Goal: Transaction & Acquisition: Purchase product/service

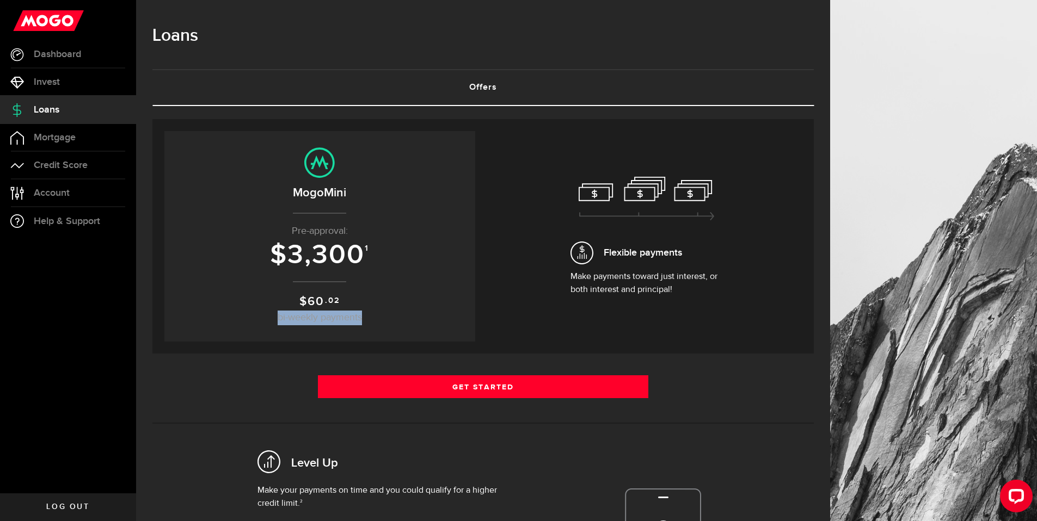
drag, startPoint x: 280, startPoint y: 318, endPoint x: 369, endPoint y: 317, distance: 89.2
click at [369, 317] on p "$ 60 .02 bi-weekly payments" at bounding box center [319, 309] width 289 height 33
click at [351, 320] on span "bi-weekly payments" at bounding box center [319, 318] width 84 height 10
click at [292, 256] on span "3,300" at bounding box center [325, 255] width 77 height 33
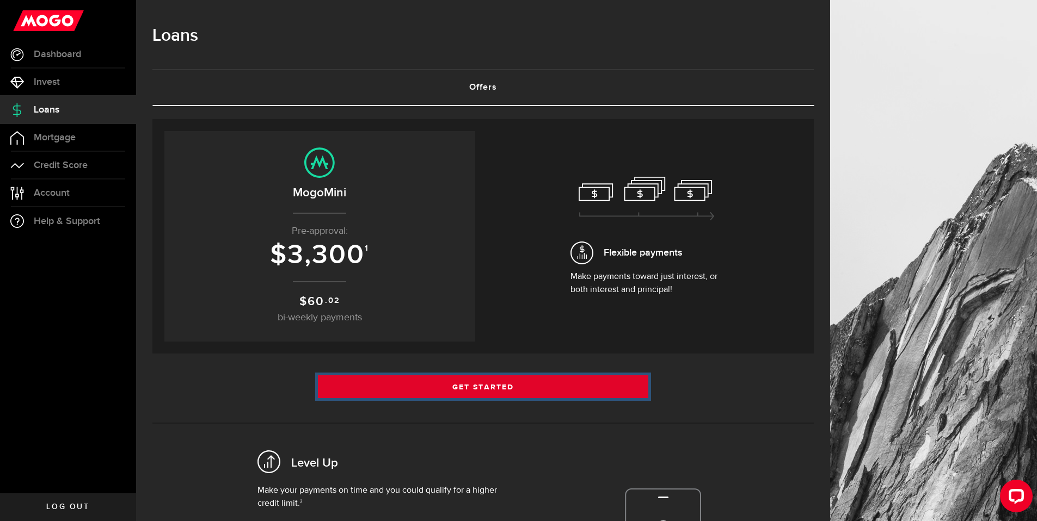
click at [475, 388] on link "Get Started" at bounding box center [483, 386] width 331 height 23
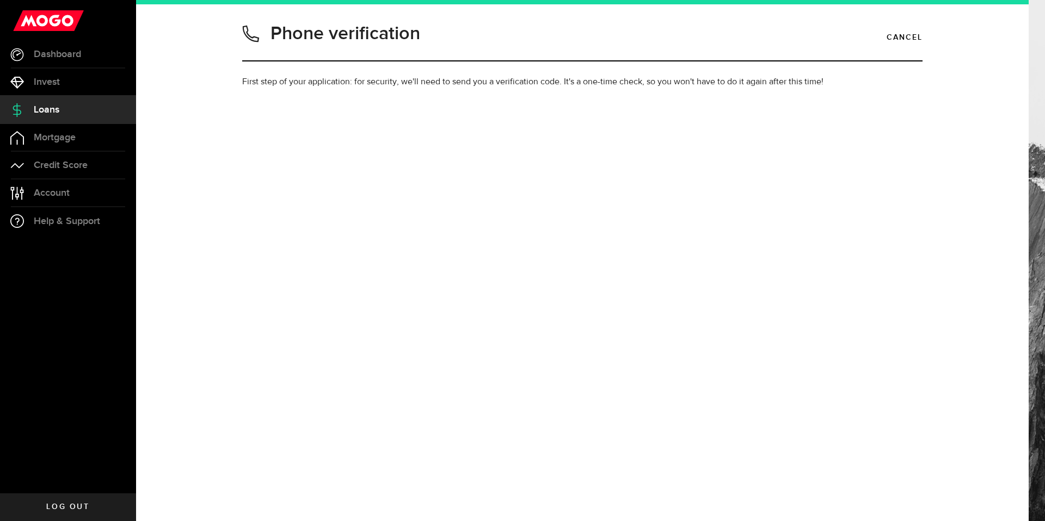
type input "4038057760"
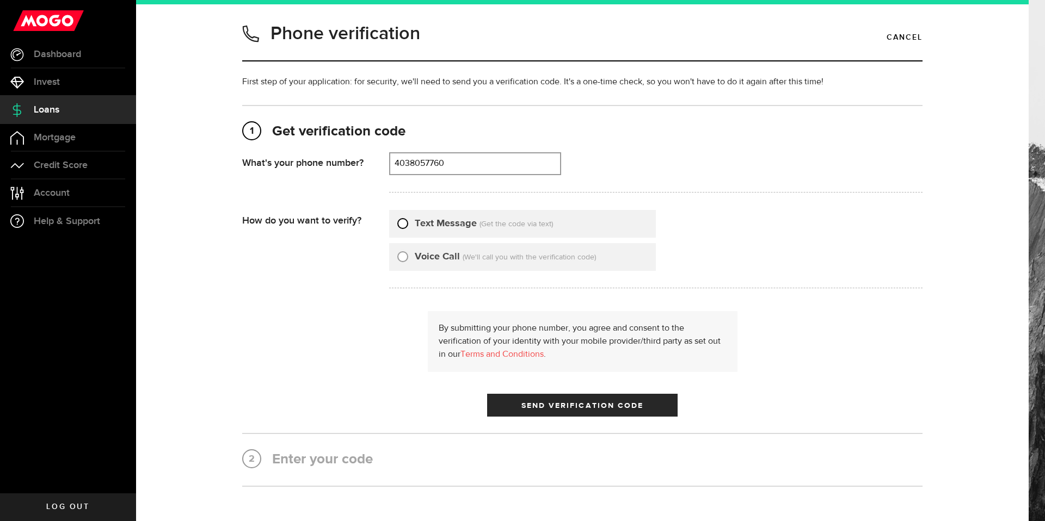
click at [397, 224] on input "Text Message" at bounding box center [402, 222] width 11 height 11
radio input "true"
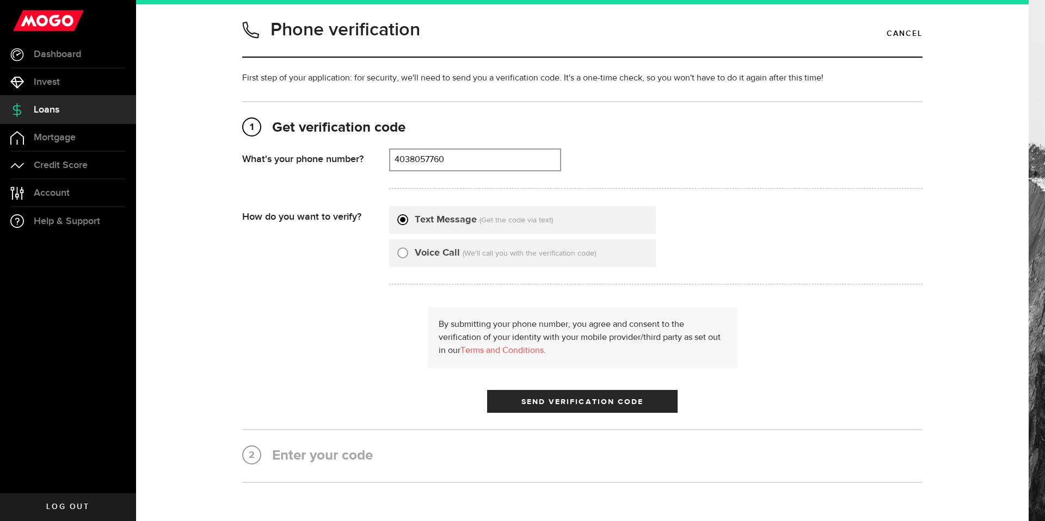
scroll to position [42, 0]
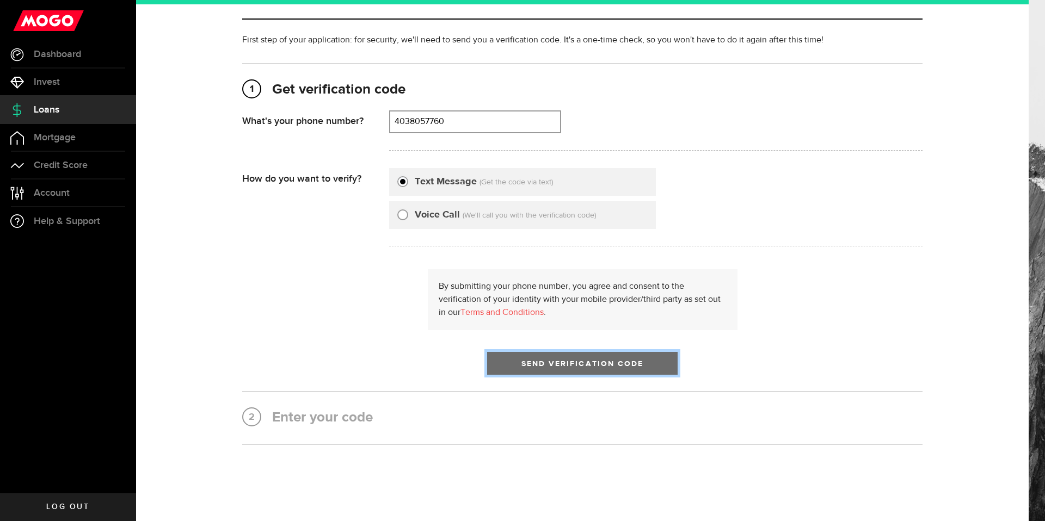
click at [534, 364] on span "Send Verification Code" at bounding box center [582, 364] width 122 height 8
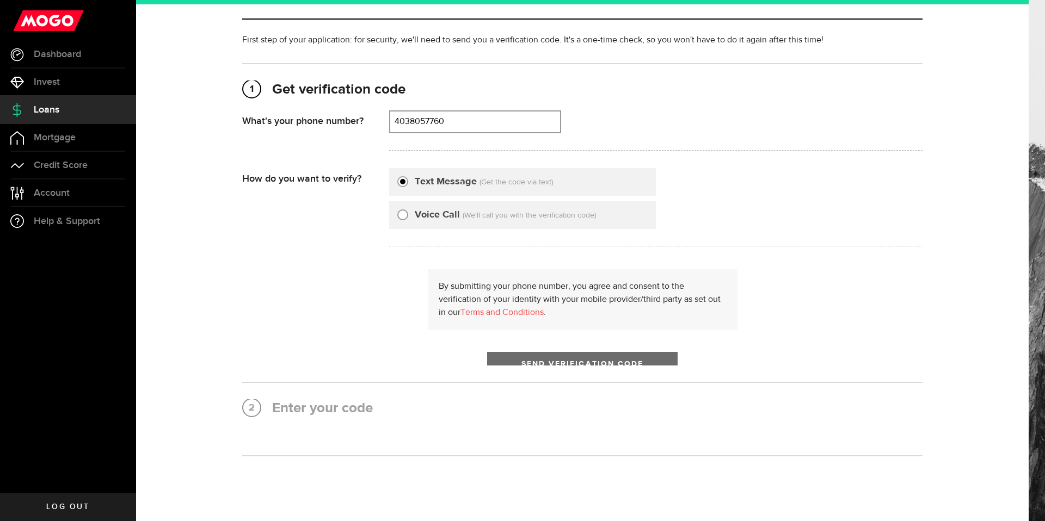
scroll to position [0, 0]
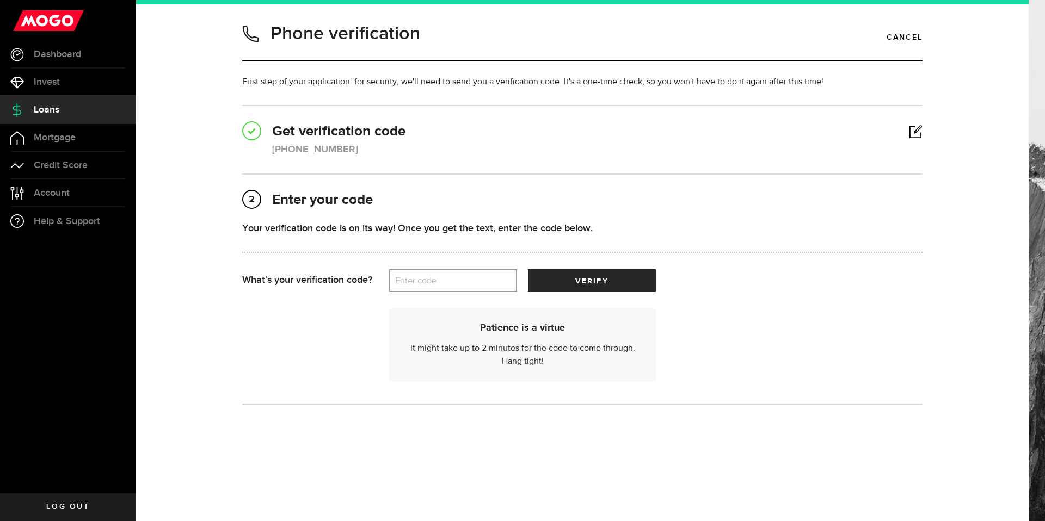
click at [419, 281] on label "Enter code" at bounding box center [453, 281] width 128 height 22
click at [419, 281] on input "Enter code" at bounding box center [453, 280] width 128 height 23
type input "15618"
click at [588, 278] on span "submit" at bounding box center [591, 283] width 14 height 14
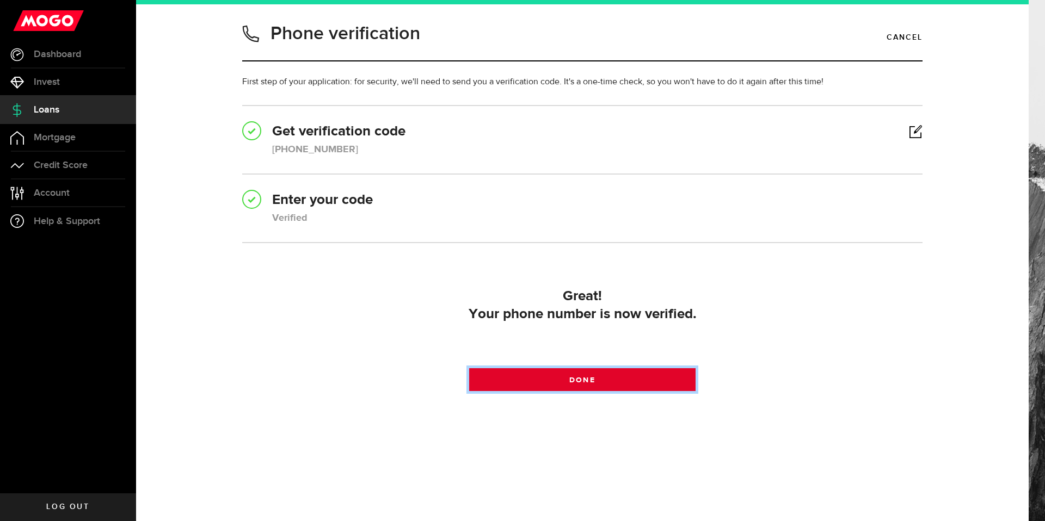
click at [582, 381] on span at bounding box center [582, 382] width 14 height 14
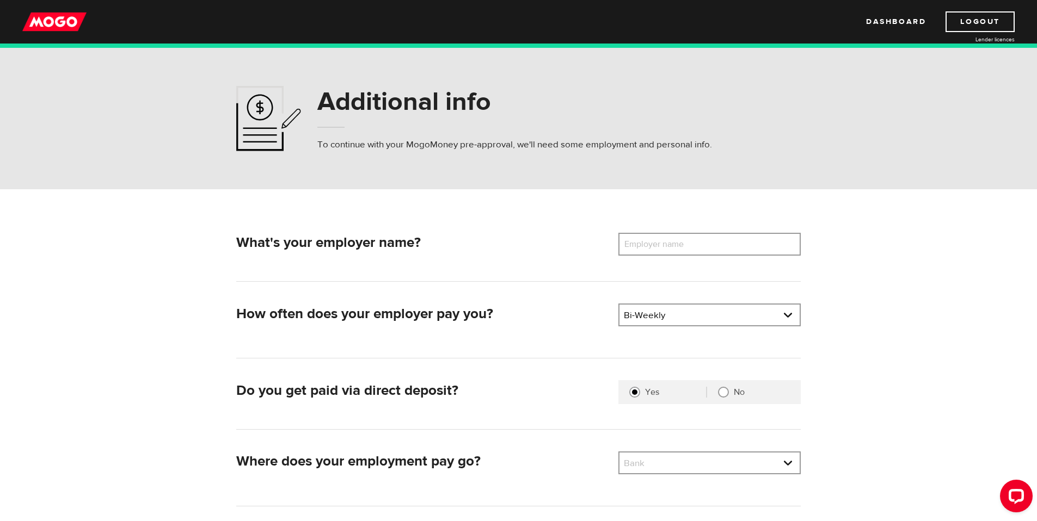
click at [659, 243] on label "Employer name" at bounding box center [662, 244] width 88 height 23
click at [659, 243] on input "Employer name" at bounding box center [709, 244] width 182 height 23
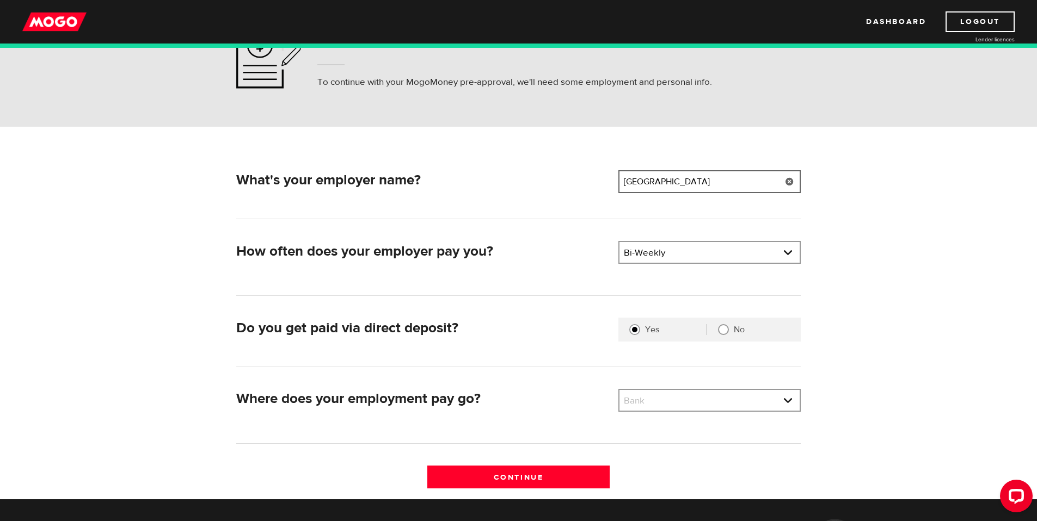
scroll to position [75, 0]
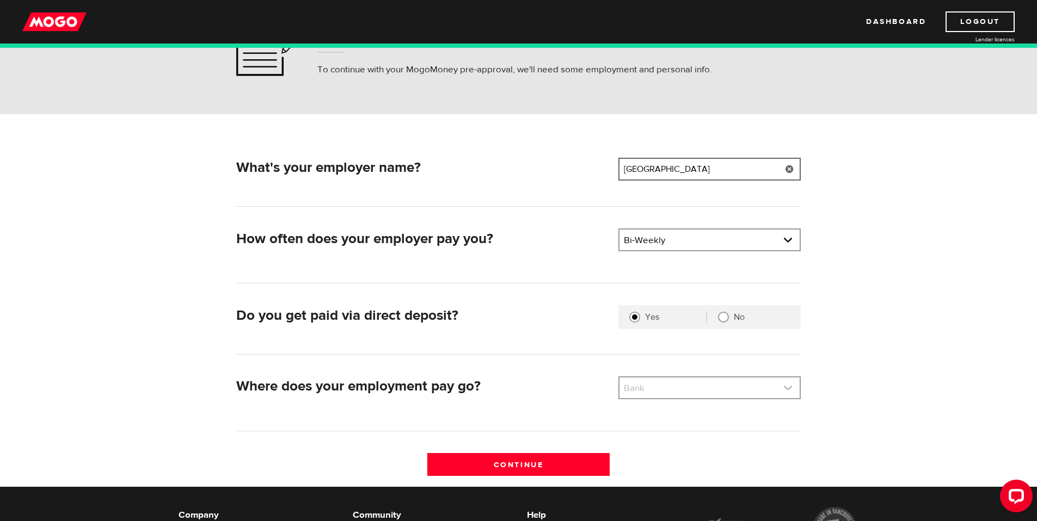
type input "[GEOGRAPHIC_DATA]"
click at [782, 385] on link at bounding box center [709, 388] width 180 height 21
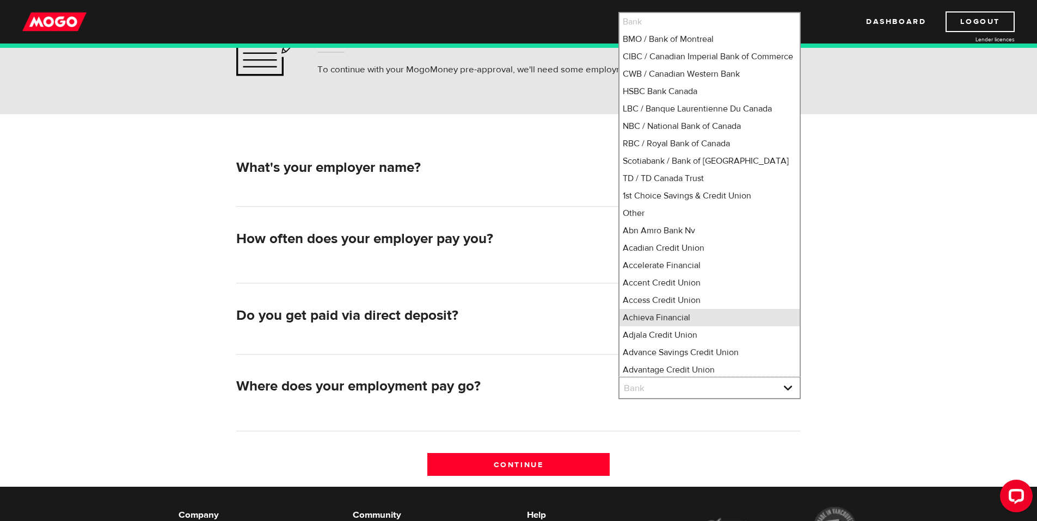
scroll to position [15, 0]
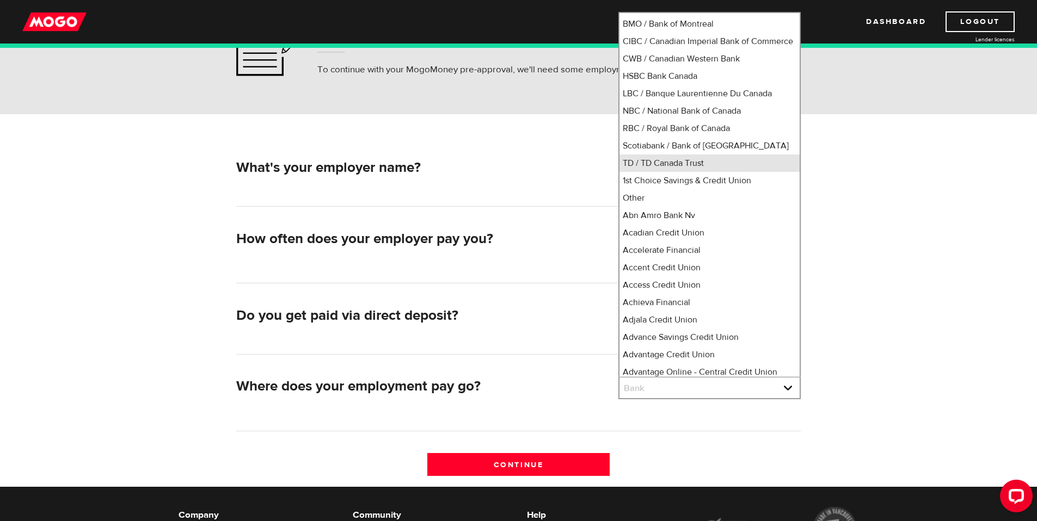
click at [668, 172] on li "TD / TD Canada Trust" at bounding box center [709, 163] width 180 height 17
select select "9"
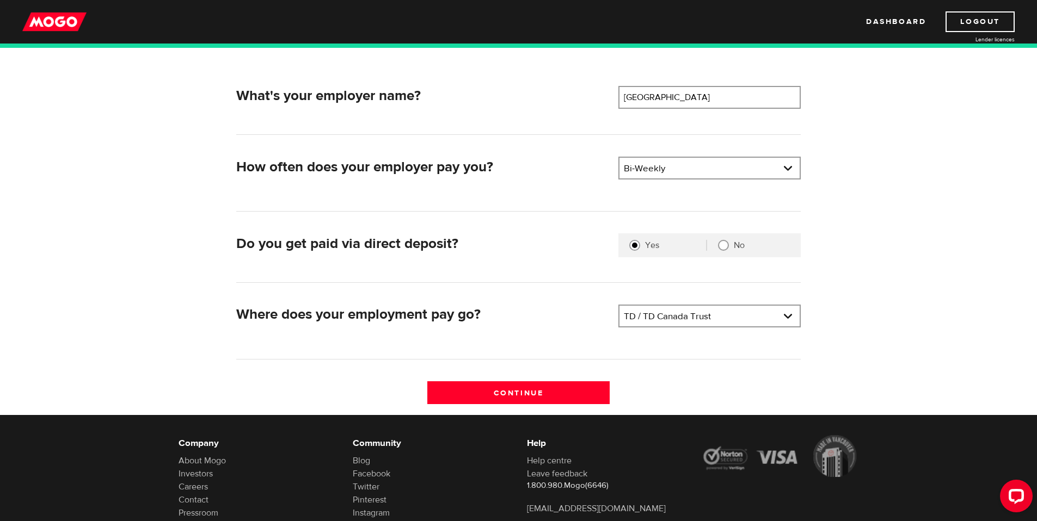
scroll to position [159, 0]
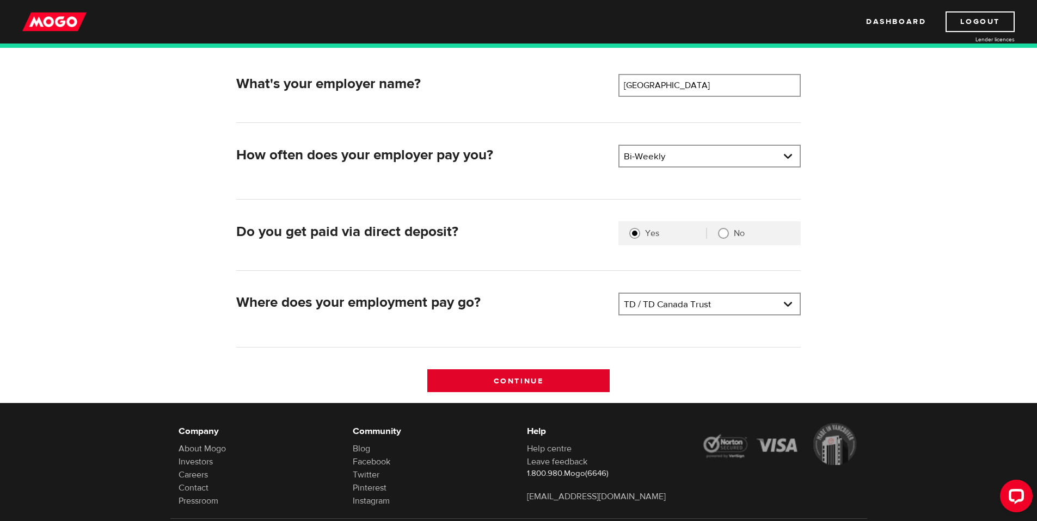
click at [518, 380] on input "Continue" at bounding box center [518, 380] width 182 height 23
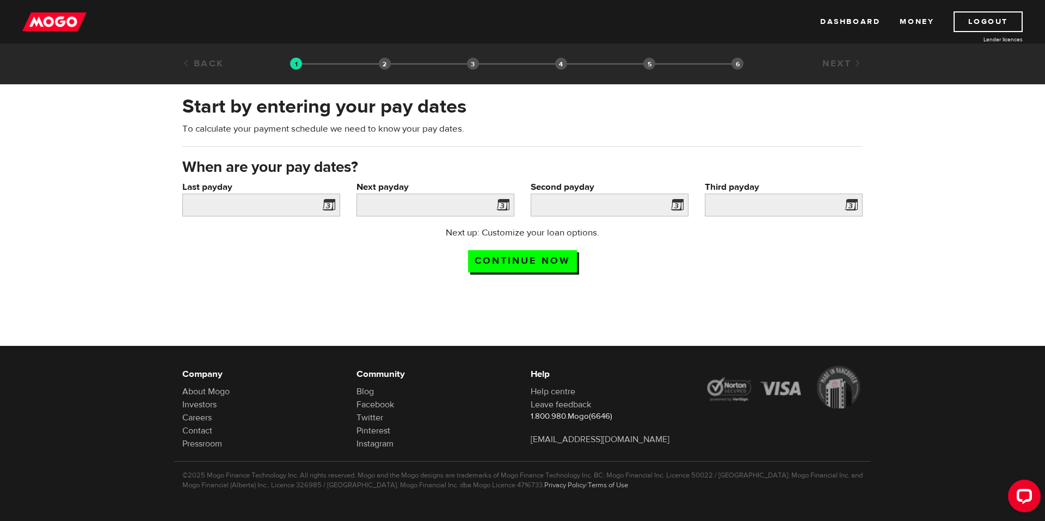
click at [331, 206] on span at bounding box center [326, 206] width 16 height 17
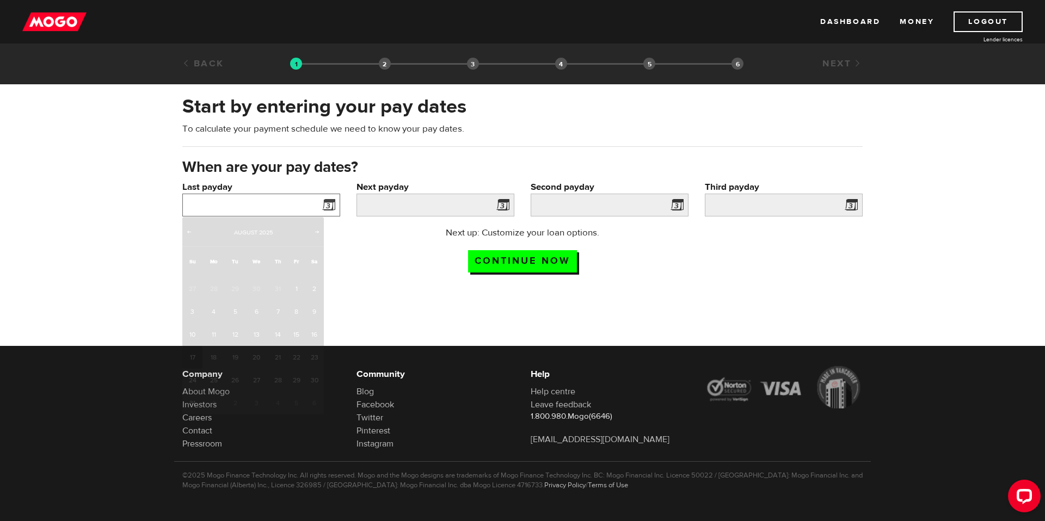
click at [310, 209] on input "Last payday" at bounding box center [261, 205] width 158 height 23
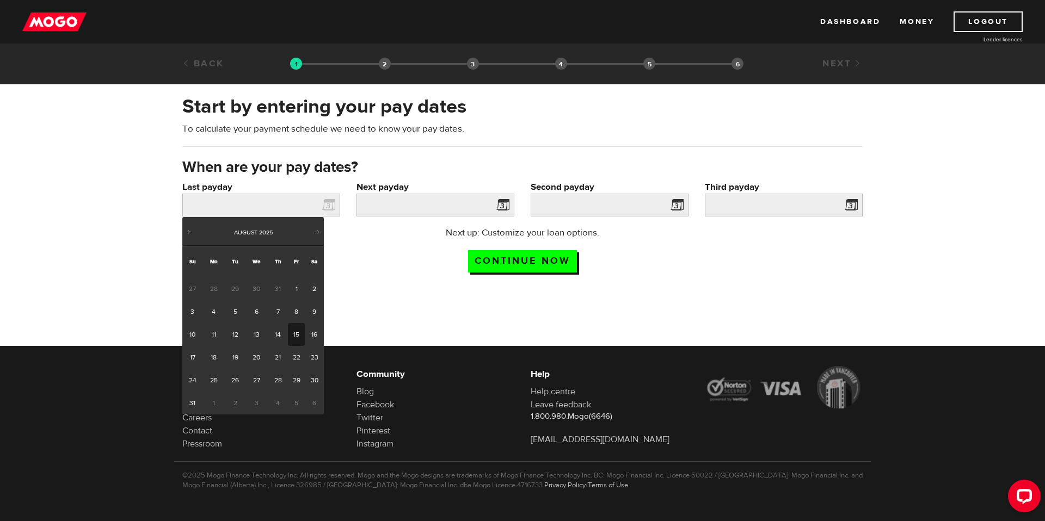
click at [295, 332] on link "15" at bounding box center [296, 334] width 17 height 23
type input "2025/08/15"
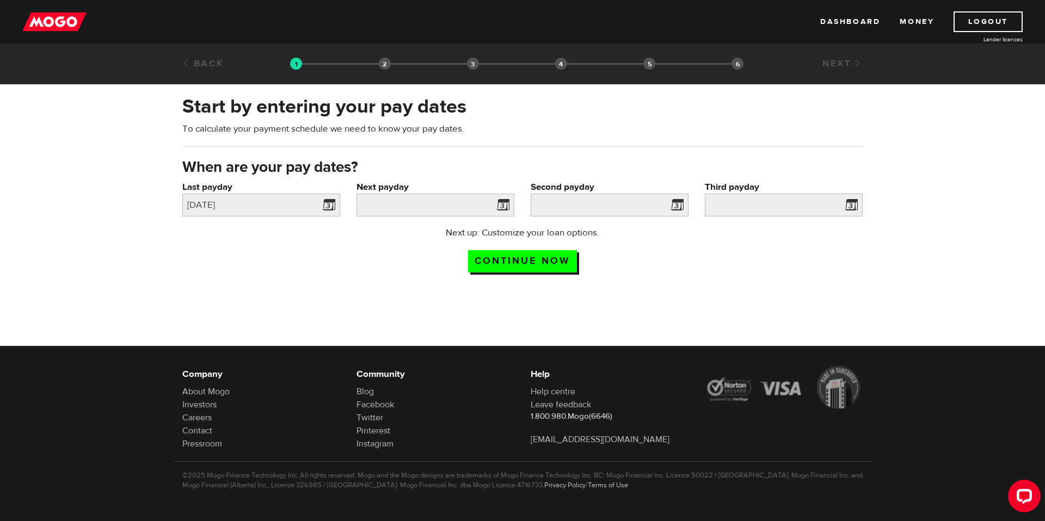
click at [505, 204] on span at bounding box center [500, 206] width 16 height 17
click at [481, 203] on input "Next payday" at bounding box center [435, 205] width 158 height 23
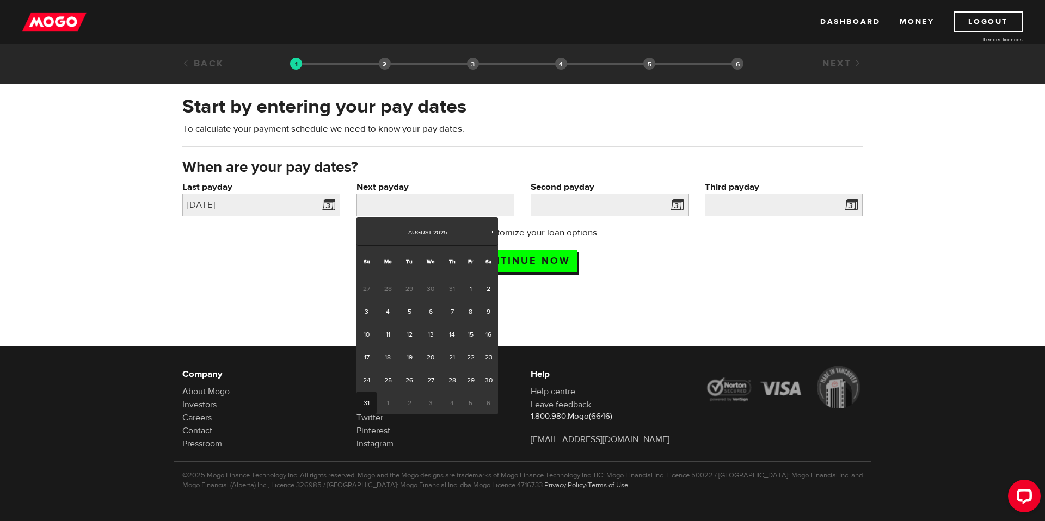
click at [365, 401] on link "31" at bounding box center [366, 403] width 20 height 23
type input "2025/08/31"
type input "2025/9/14"
type input "2025/9/28"
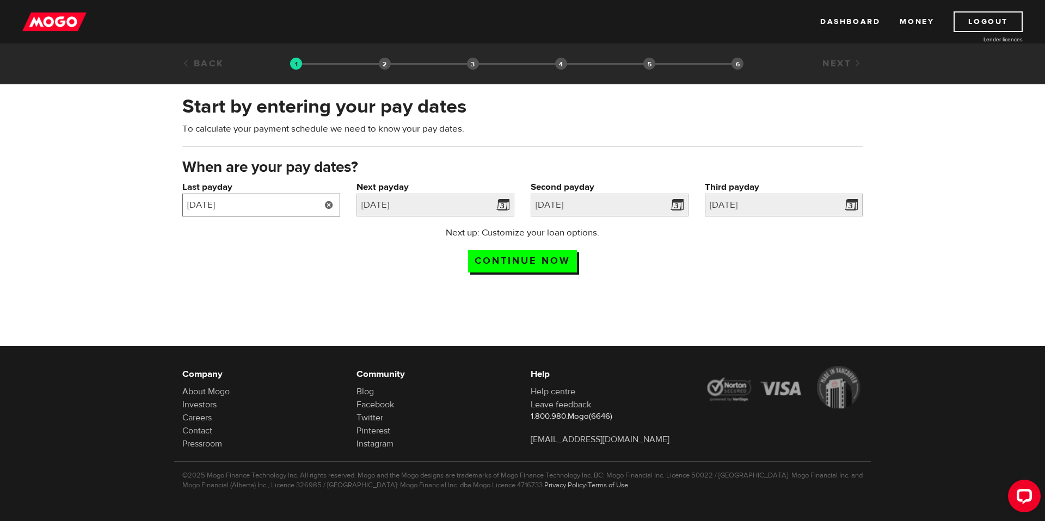
click at [263, 205] on input "2025/08/15" at bounding box center [261, 205] width 158 height 23
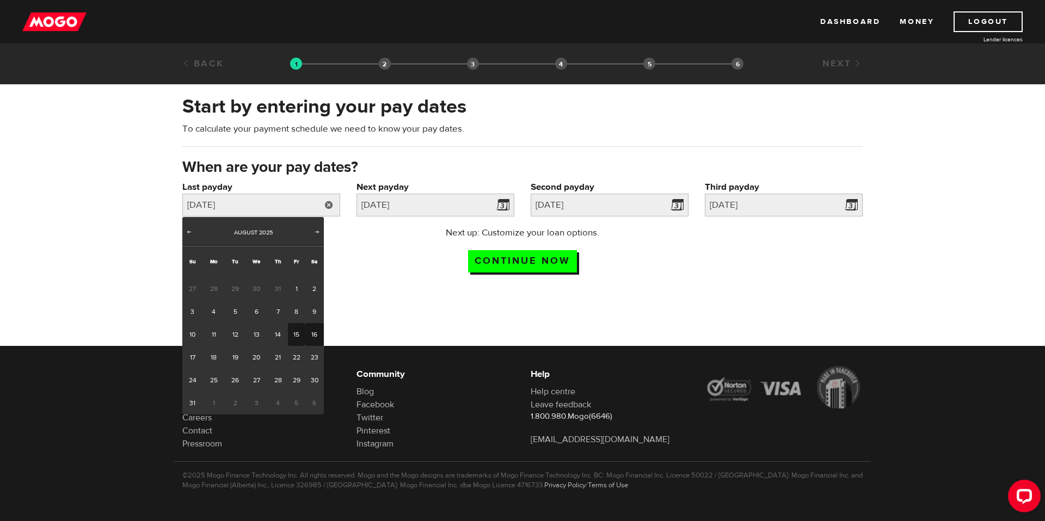
click at [316, 333] on link "16" at bounding box center [314, 334] width 19 height 23
type input "2025/08/16"
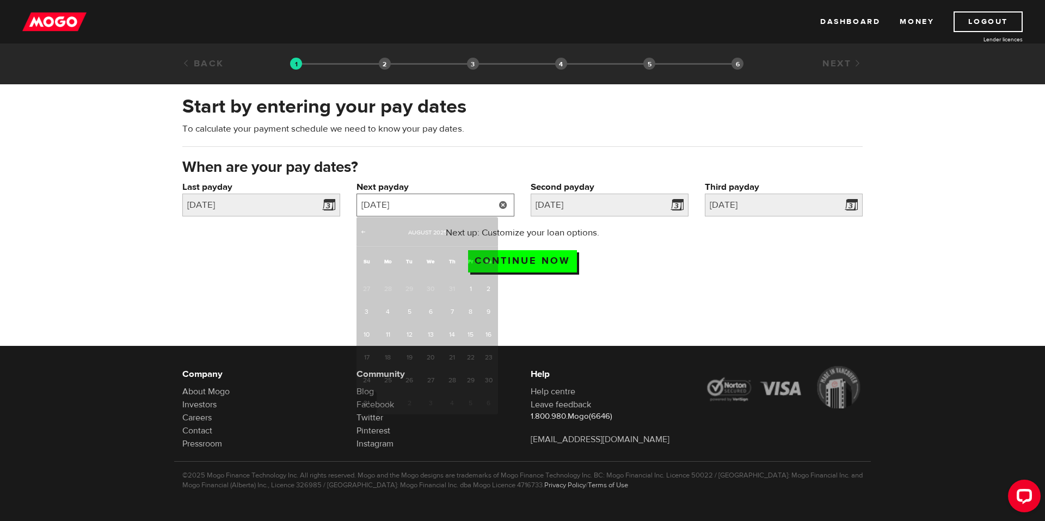
click at [435, 210] on input "2025/08/31" at bounding box center [435, 205] width 158 height 23
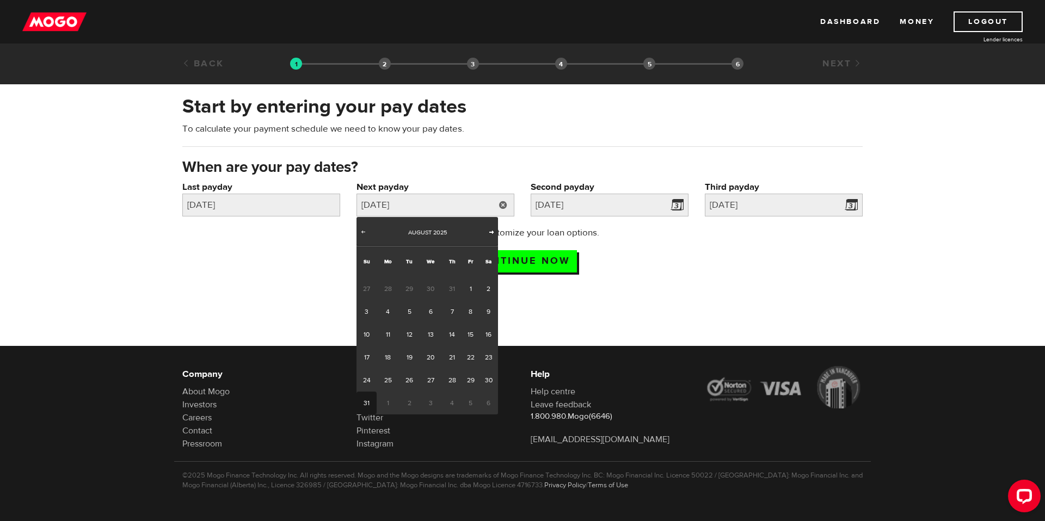
click at [491, 233] on span "Next" at bounding box center [491, 231] width 9 height 9
click at [387, 288] on link "1" at bounding box center [388, 288] width 22 height 23
type input "2025/09/01"
type input "[DATE]"
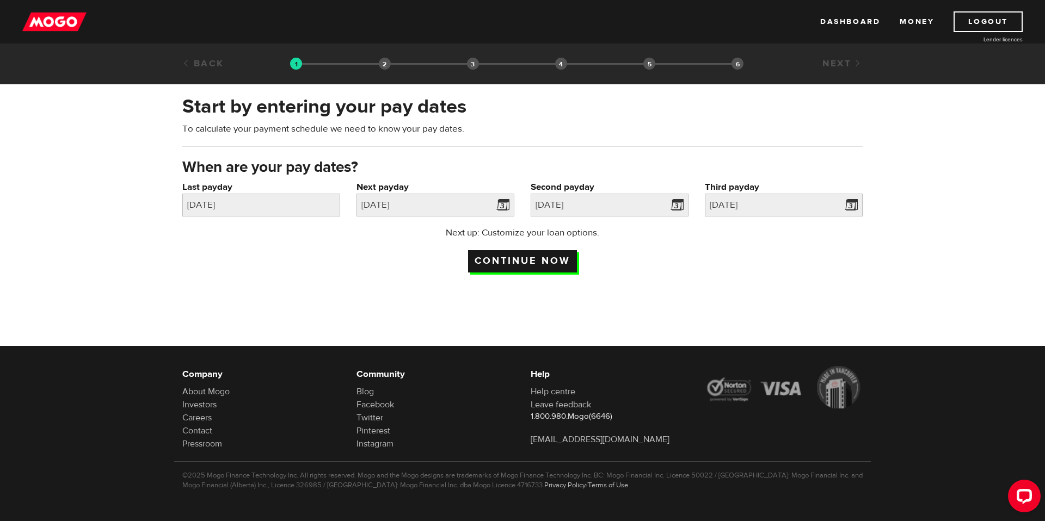
click at [514, 265] on input "Continue now" at bounding box center [522, 261] width 109 height 22
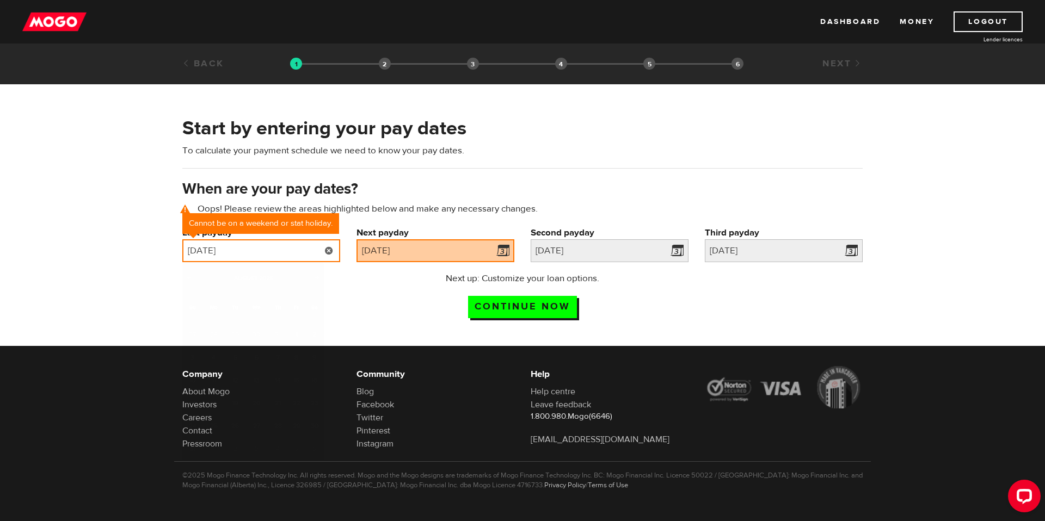
click at [250, 255] on input "2025/08/16" at bounding box center [261, 250] width 158 height 23
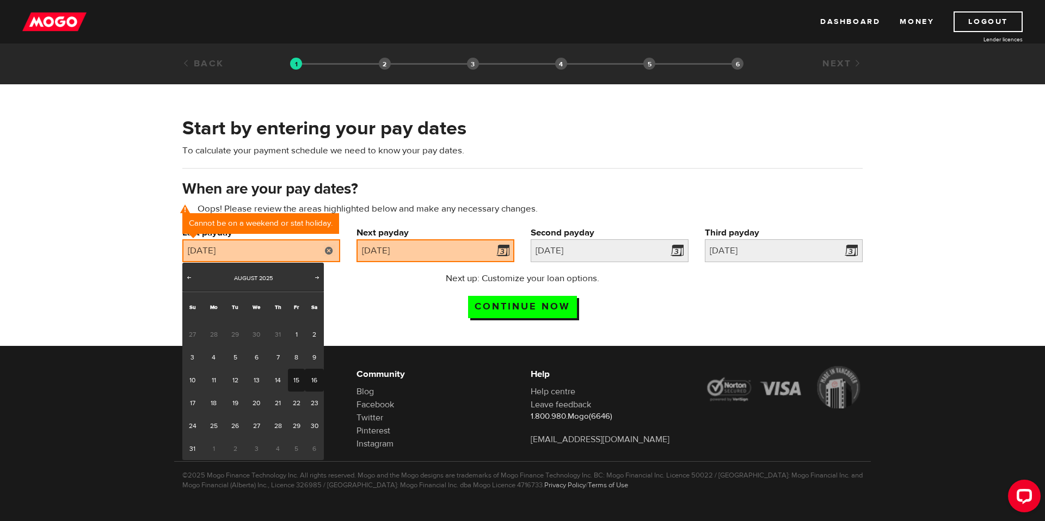
click at [293, 382] on link "15" at bounding box center [296, 380] width 17 height 23
type input "2025/08/15"
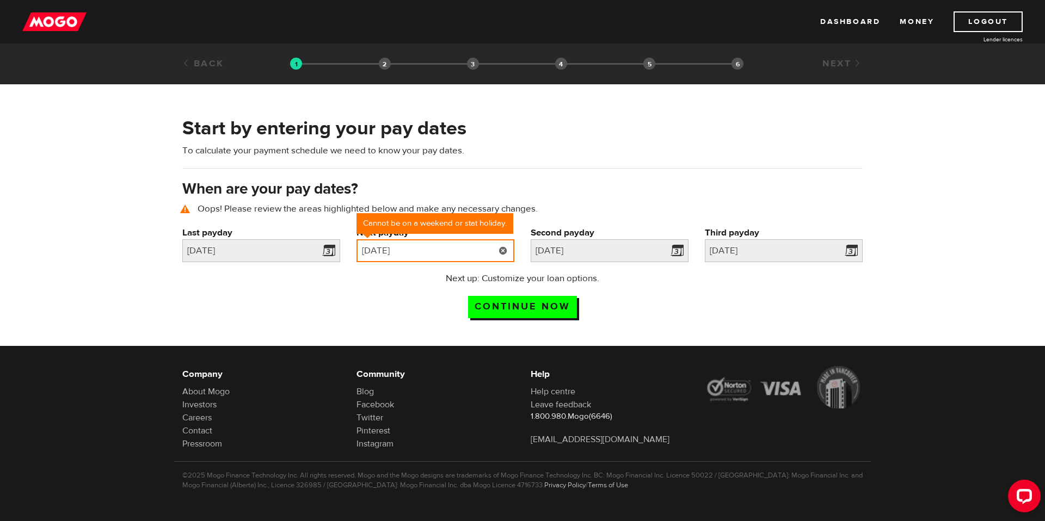
click at [437, 251] on input "2025/09/01" at bounding box center [435, 250] width 158 height 23
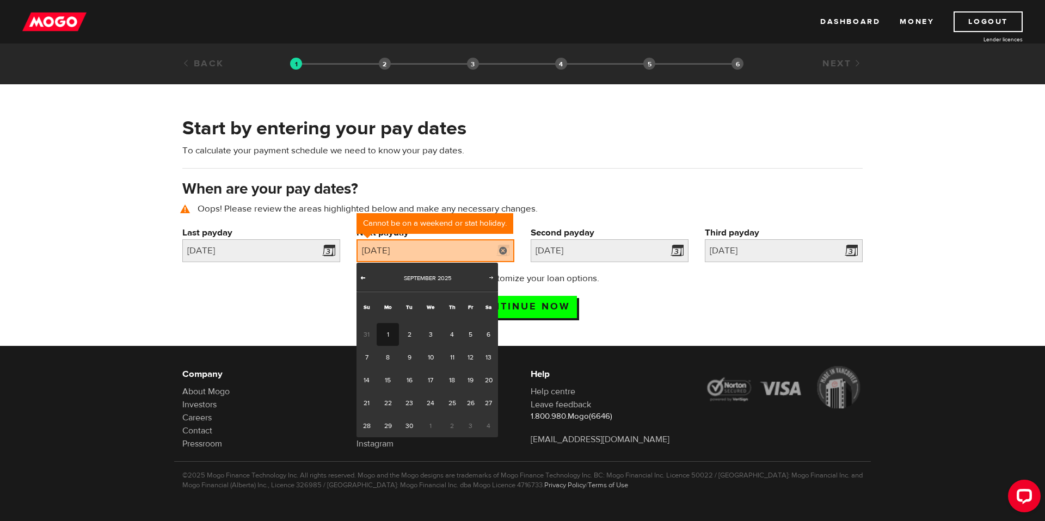
click at [362, 278] on span "Prev" at bounding box center [363, 277] width 9 height 9
click at [367, 448] on link "31" at bounding box center [366, 448] width 20 height 23
type input "2025/08/31"
type input "2025/9/14"
type input "2025/9/28"
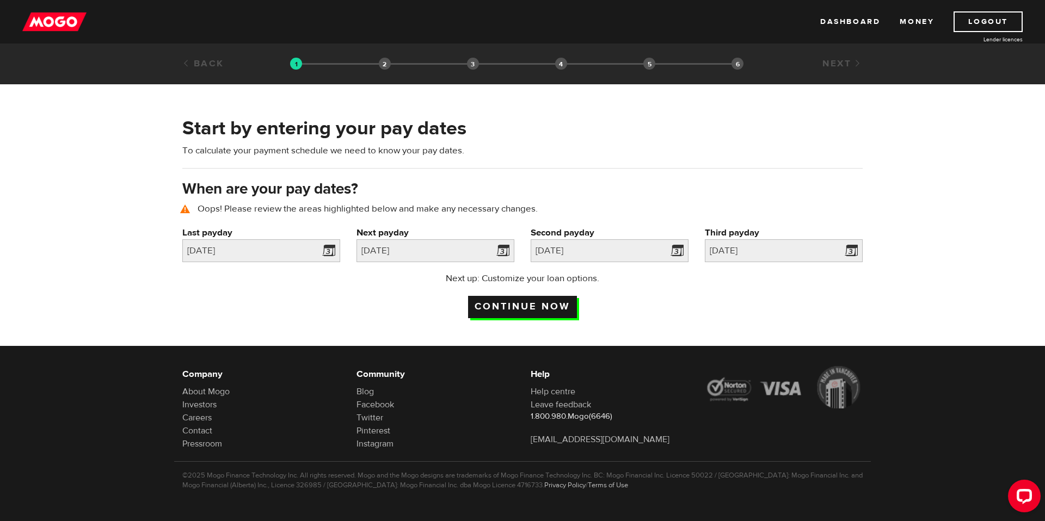
click at [515, 304] on input "Continue now" at bounding box center [522, 307] width 109 height 22
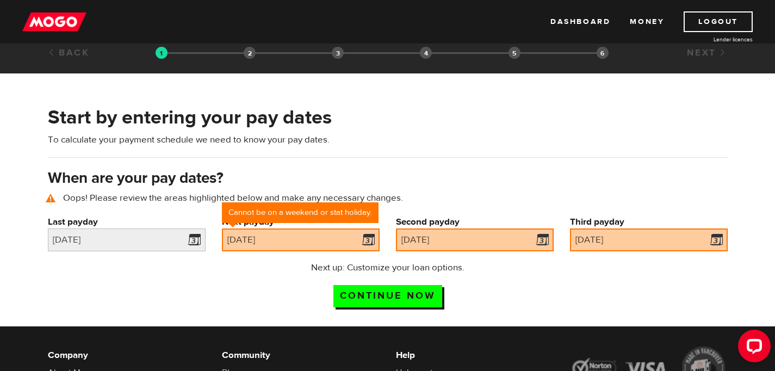
scroll to position [58, 0]
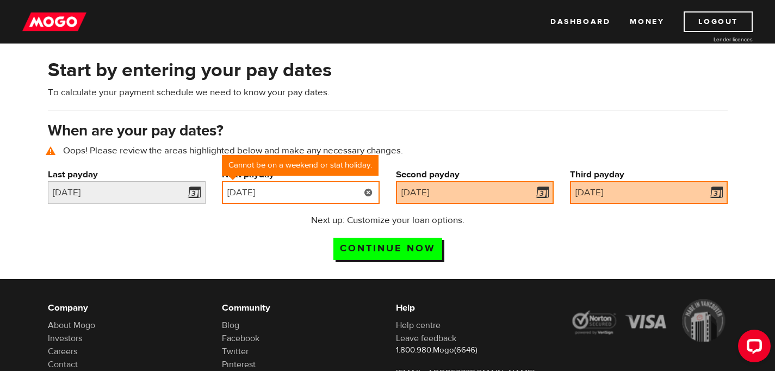
click at [324, 190] on input "[DATE]" at bounding box center [301, 192] width 158 height 23
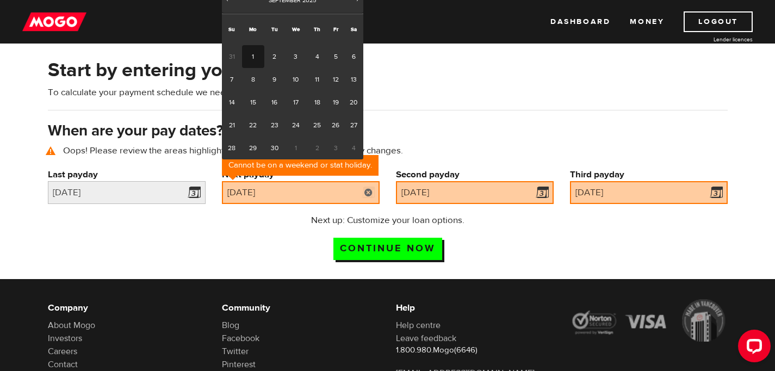
click at [255, 54] on link "1" at bounding box center [253, 56] width 22 height 23
type input "[DATE]"
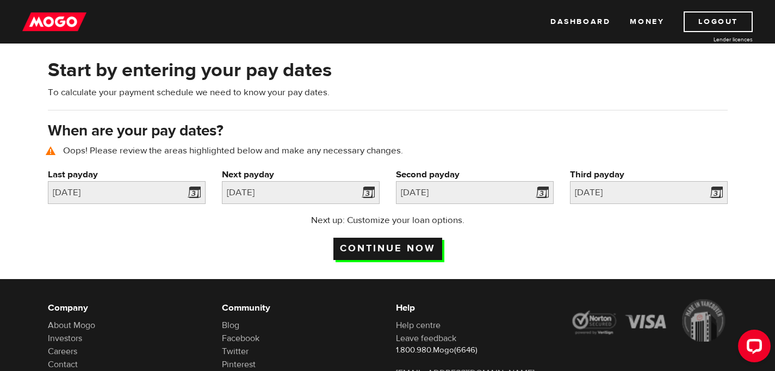
click at [373, 247] on input "Continue now" at bounding box center [388, 249] width 109 height 22
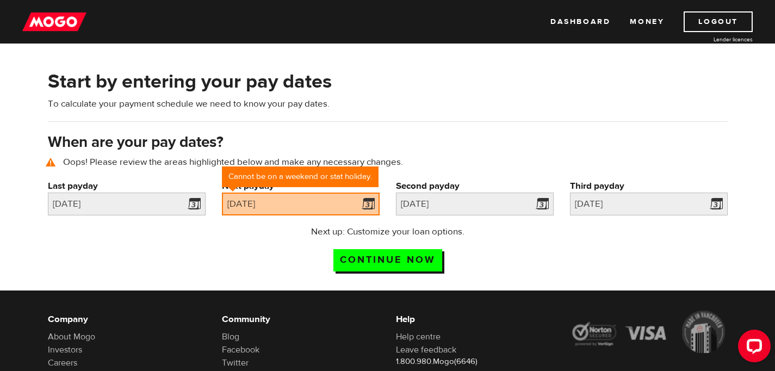
scroll to position [51, 0]
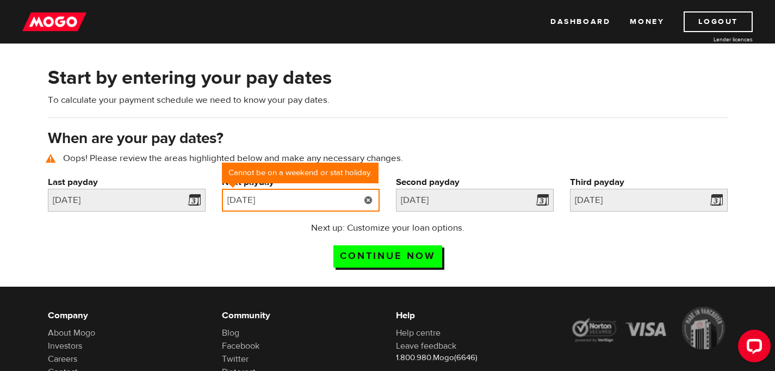
click at [331, 196] on input "2025/09/01" at bounding box center [301, 200] width 158 height 23
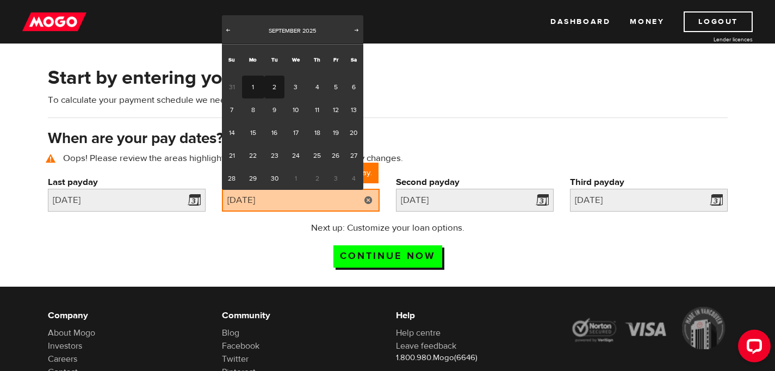
click at [277, 87] on link "2" at bounding box center [274, 87] width 20 height 23
type input "2025/09/02"
type input "2025/9/16"
type input "2025/9/30"
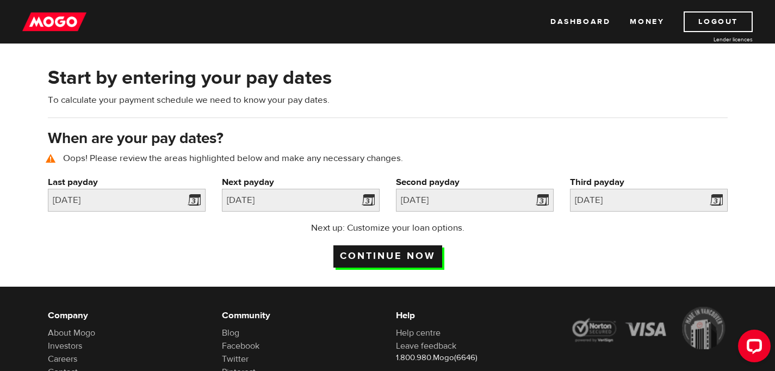
click at [378, 254] on input "Continue now" at bounding box center [388, 256] width 109 height 22
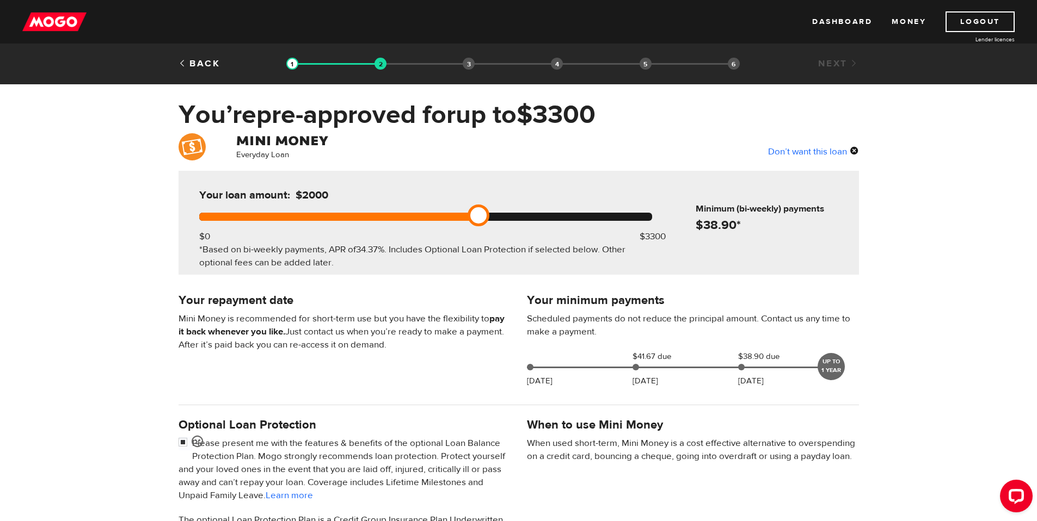
drag, startPoint x: 655, startPoint y: 218, endPoint x: 482, endPoint y: 221, distance: 172.5
click at [482, 221] on link at bounding box center [478, 216] width 22 height 22
drag, startPoint x: 477, startPoint y: 217, endPoint x: 603, endPoint y: 219, distance: 126.3
click at [603, 219] on div at bounding box center [425, 217] width 453 height 8
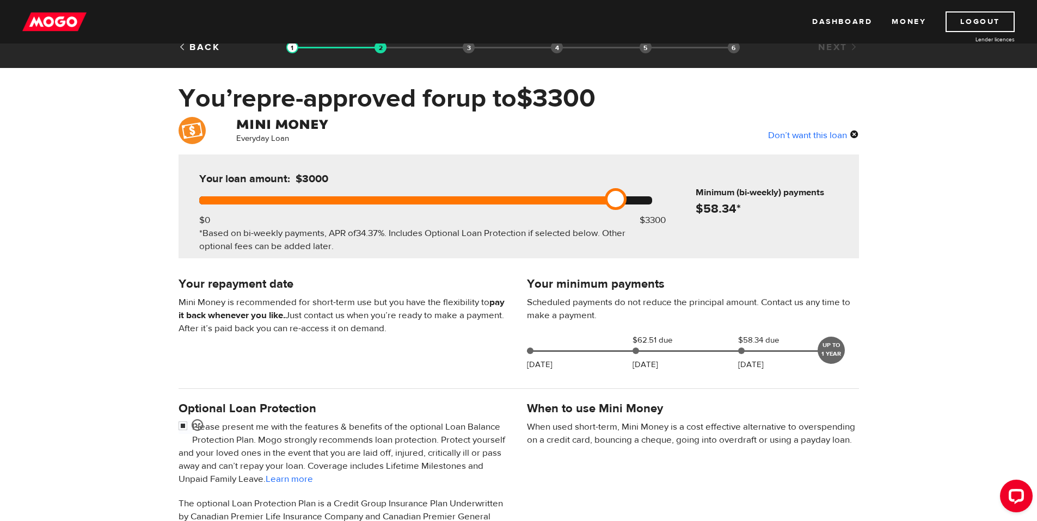
scroll to position [10, 0]
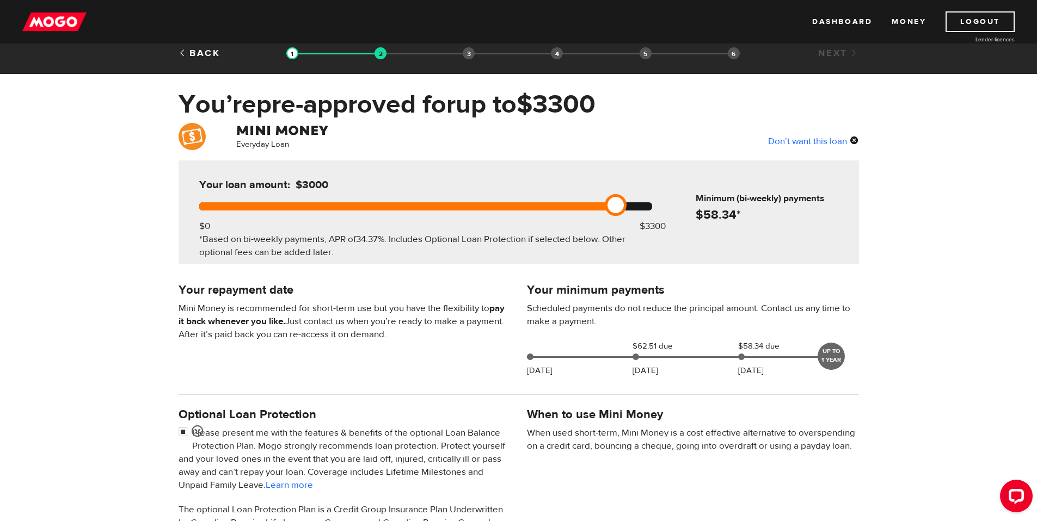
click at [627, 209] on div at bounding box center [425, 206] width 453 height 8
drag, startPoint x: 618, startPoint y: 205, endPoint x: 643, endPoint y: 206, distance: 25.6
click at [643, 206] on link at bounding box center [643, 205] width 22 height 22
drag, startPoint x: 644, startPoint y: 205, endPoint x: 659, endPoint y: 205, distance: 15.2
click at [659, 205] on link at bounding box center [656, 205] width 22 height 22
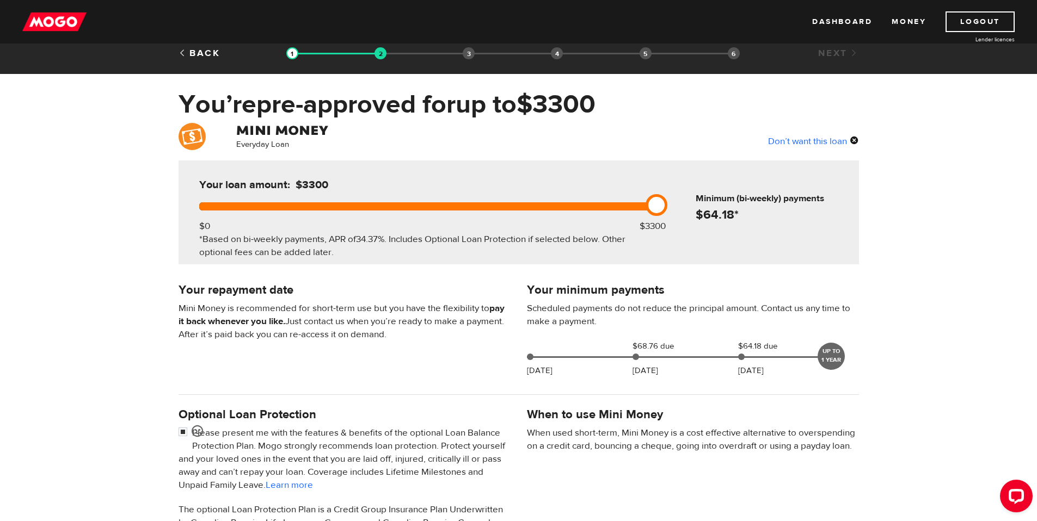
click at [668, 203] on div "Your loan amount: $3300 $0 $3300 *Based on bi-weekly payments, APR of 34.37% . …" at bounding box center [518, 213] width 680 height 104
drag, startPoint x: 634, startPoint y: 207, endPoint x: 614, endPoint y: 204, distance: 19.8
click at [614, 204] on link at bounding box center [616, 205] width 22 height 22
drag, startPoint x: 619, startPoint y: 203, endPoint x: 656, endPoint y: 207, distance: 37.7
click at [656, 207] on div "Your loan amount: $3200 $0 $3300 *Based on bi-weekly payments, APR of 34.37% . …" at bounding box center [425, 213] width 485 height 104
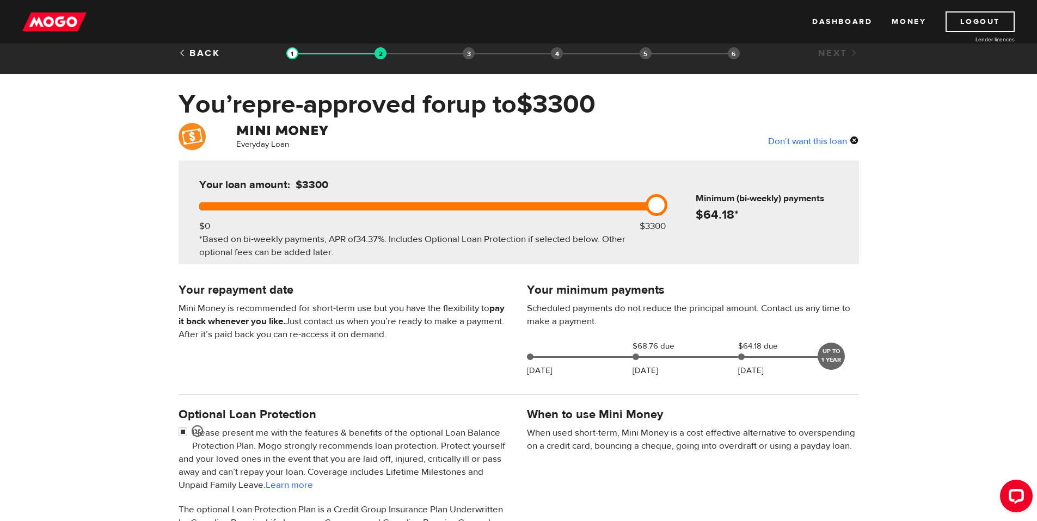
drag, startPoint x: 658, startPoint y: 205, endPoint x: 672, endPoint y: 205, distance: 14.1
click at [672, 205] on div "Your loan amount: $3300 $0 $3300 *Based on bi-weekly payments, APR of 34.37% . …" at bounding box center [518, 213] width 680 height 104
drag, startPoint x: 663, startPoint y: 206, endPoint x: 702, endPoint y: 206, distance: 39.2
click at [702, 206] on div "Your loan amount: $3300 $0 $3300 *Based on bi-weekly payments, APR of 34.37% . …" at bounding box center [518, 213] width 680 height 104
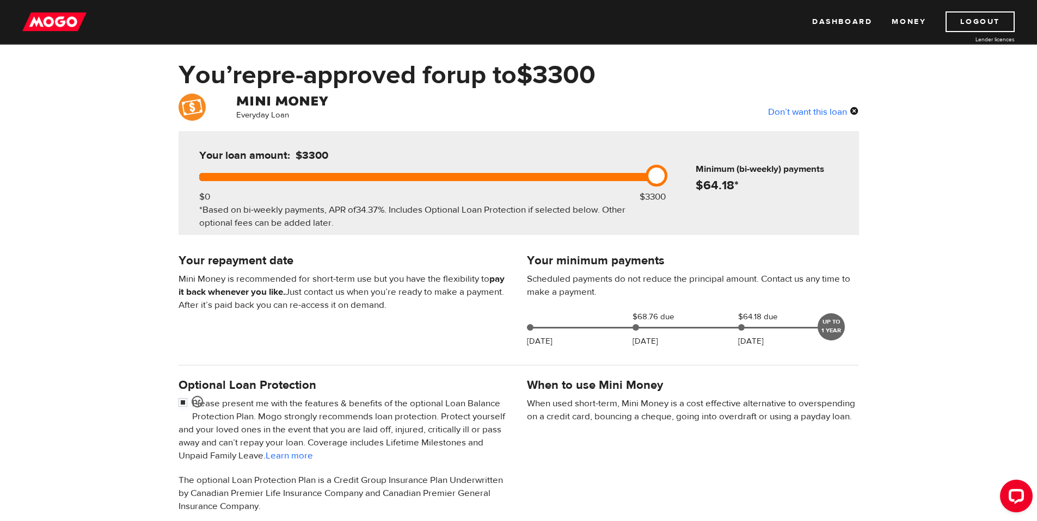
scroll to position [258, 0]
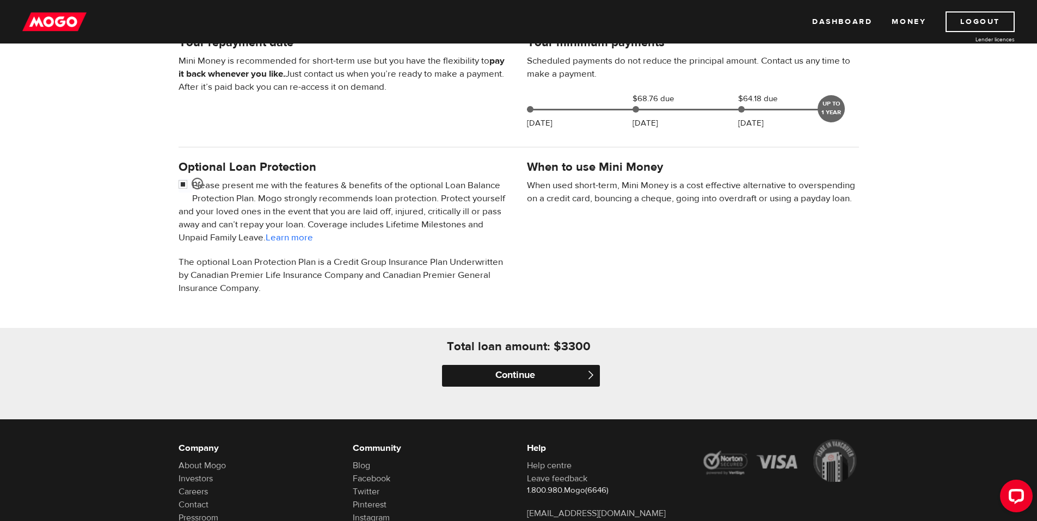
click at [522, 371] on input "Continue" at bounding box center [521, 376] width 158 height 22
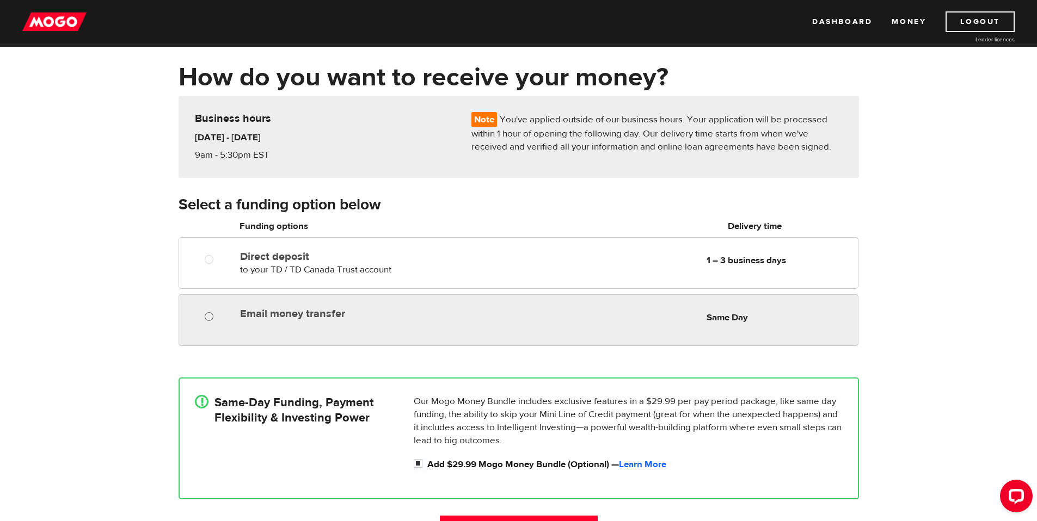
scroll to position [73, 0]
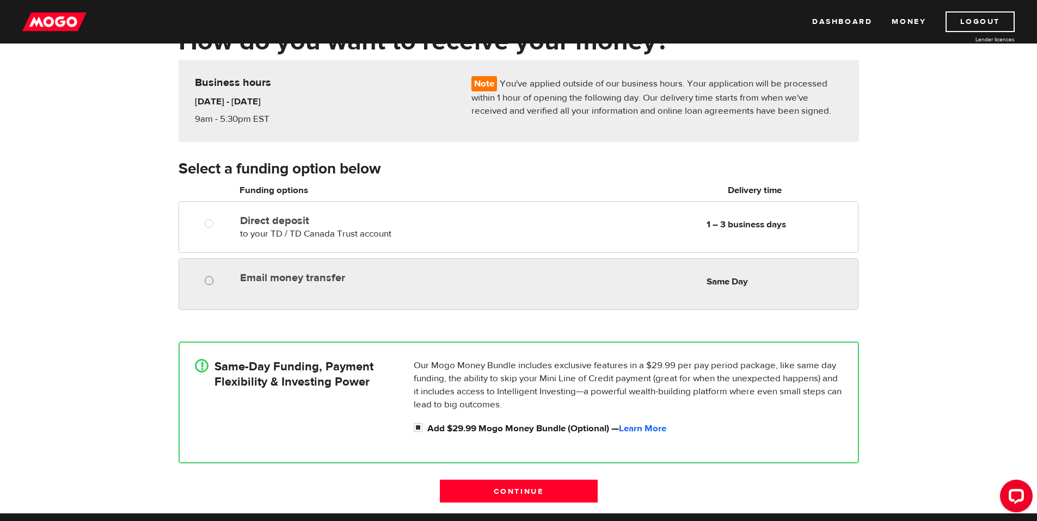
radio input "true"
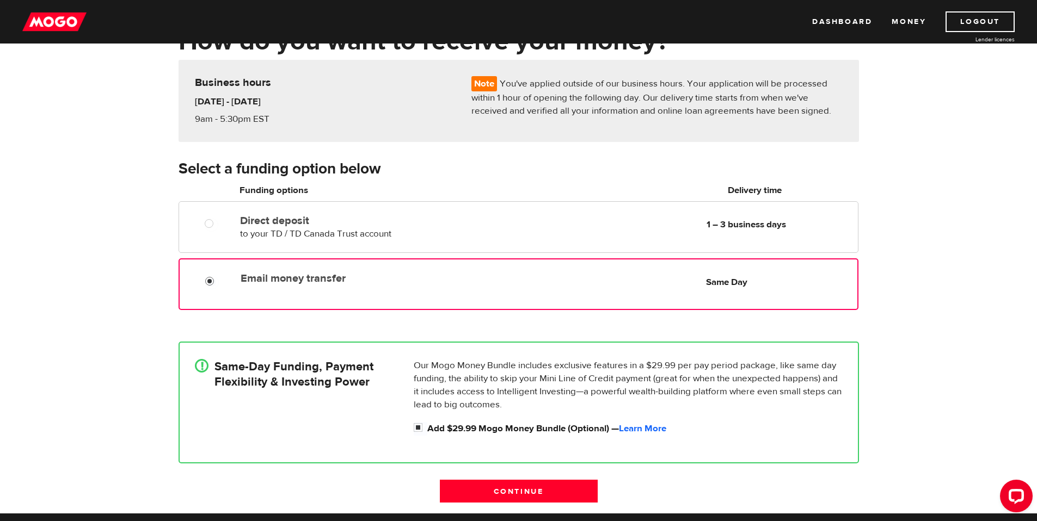
click at [205, 283] on input "Email money transfer" at bounding box center [212, 283] width 14 height 14
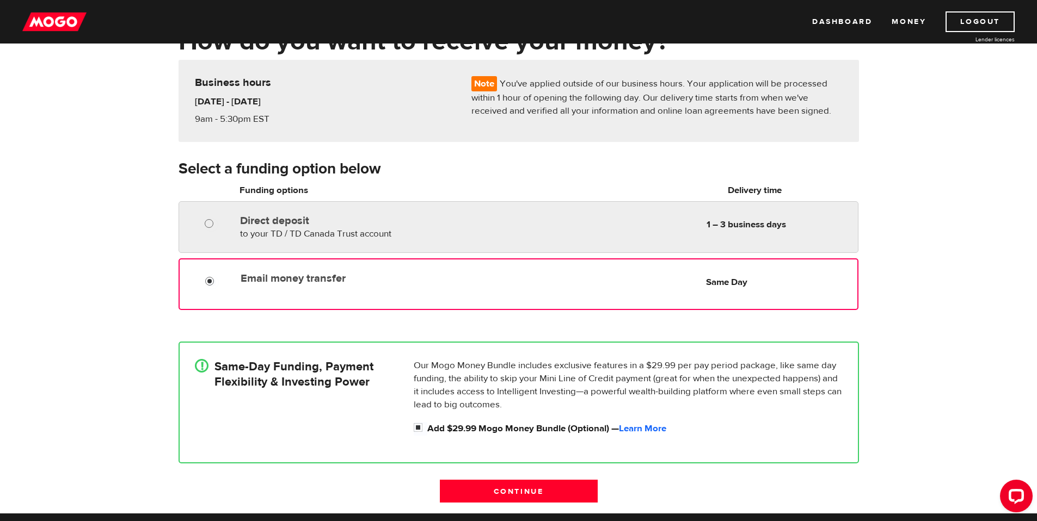
radio input "true"
click at [209, 221] on input "Direct deposit" at bounding box center [212, 225] width 14 height 14
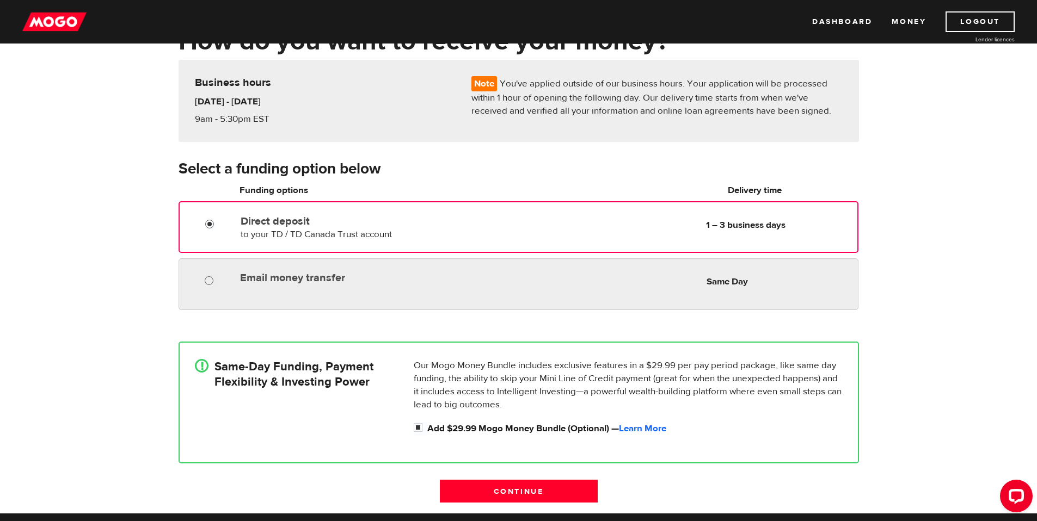
radio input "true"
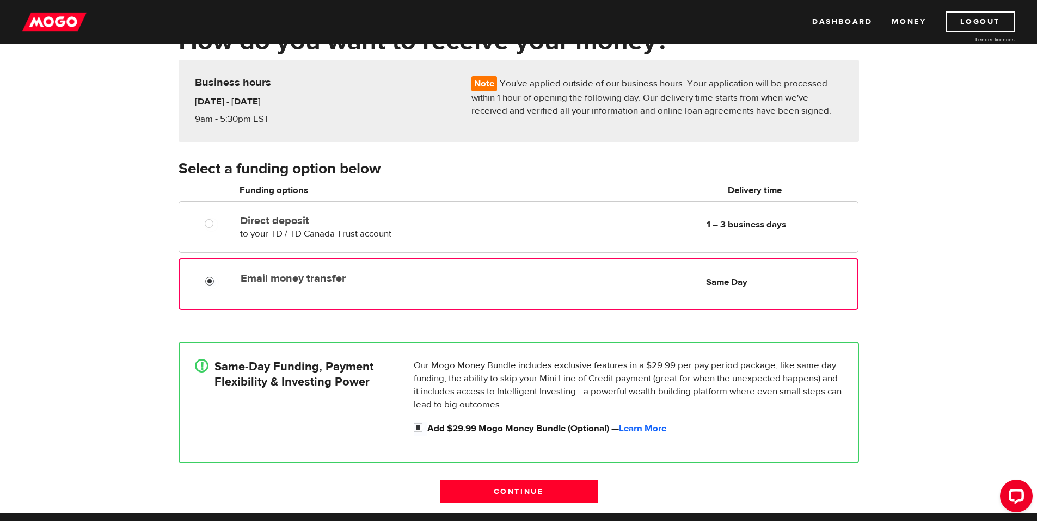
click at [209, 278] on input "Email money transfer" at bounding box center [212, 283] width 14 height 14
click at [420, 427] on input "Add $29.99 Mogo Money Bundle (Optional) — Learn More" at bounding box center [421, 429] width 14 height 14
checkbox input "false"
radio input "false"
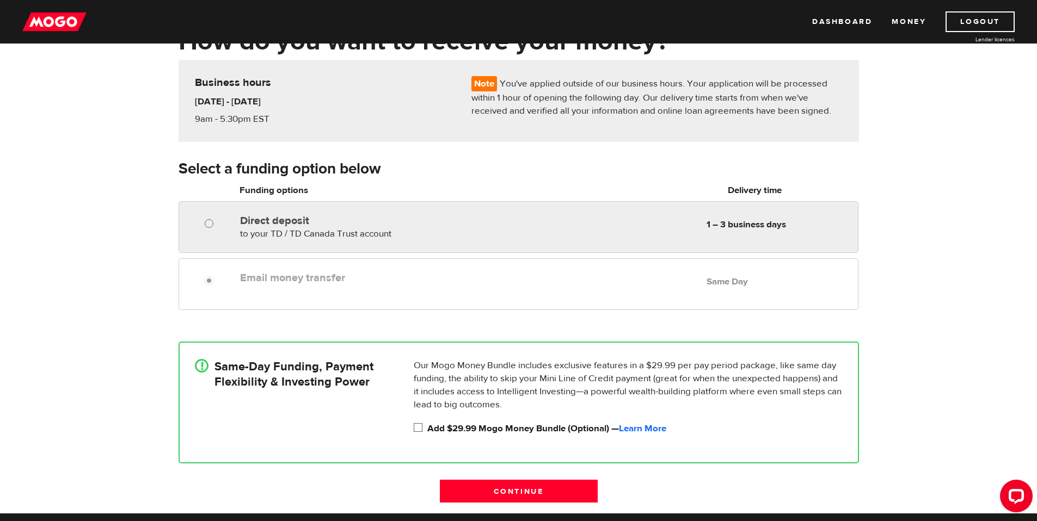
radio input "true"
click at [208, 223] on input "Direct deposit" at bounding box center [212, 225] width 14 height 14
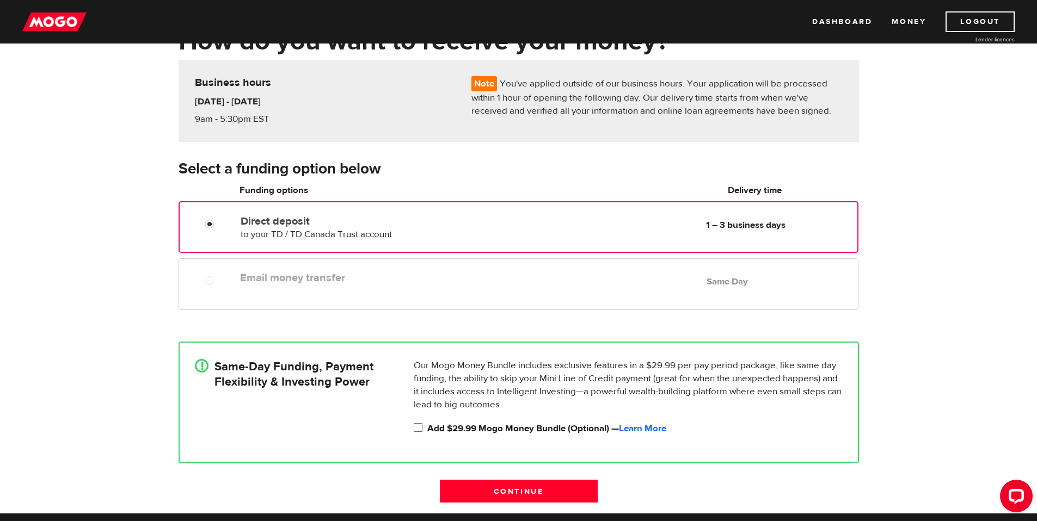
click at [417, 428] on input "Add $29.99 Mogo Money Bundle (Optional) — Learn More" at bounding box center [421, 429] width 14 height 14
checkbox input "false"
radio input "false"
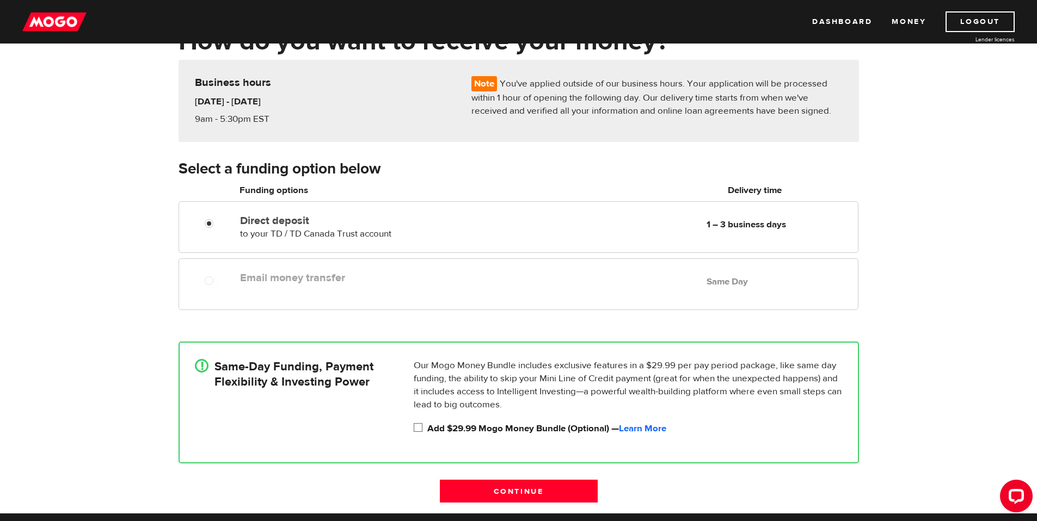
click at [419, 427] on input "Add $29.99 Mogo Money Bundle (Optional) — Learn More" at bounding box center [421, 429] width 14 height 14
checkbox input "true"
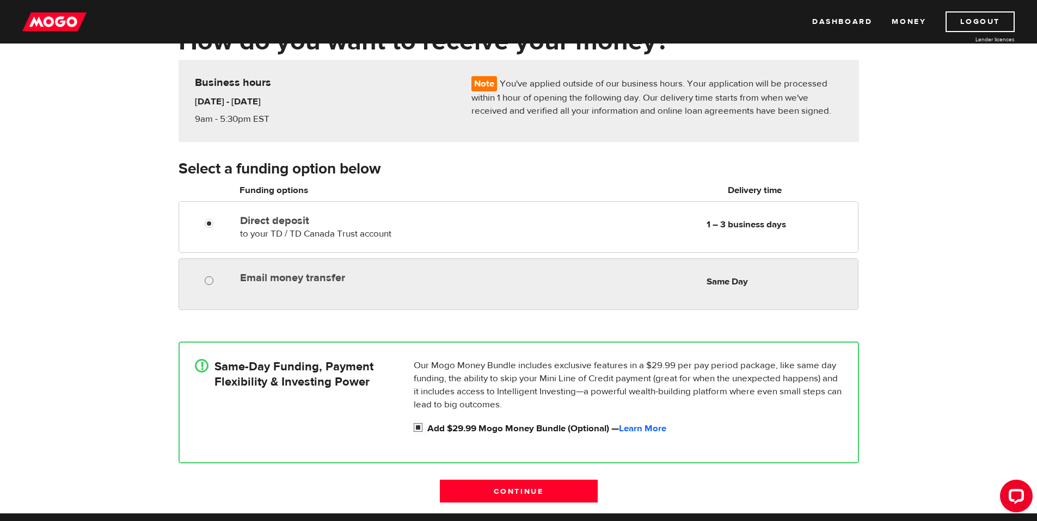
radio input "true"
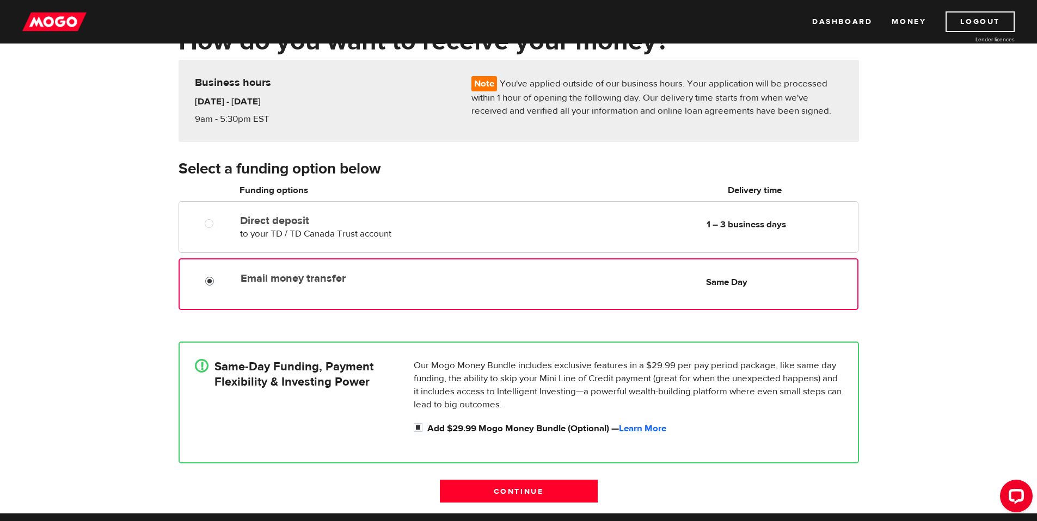
drag, startPoint x: 205, startPoint y: 280, endPoint x: 197, endPoint y: 266, distance: 16.5
click at [205, 280] on input "Email money transfer" at bounding box center [212, 283] width 14 height 14
click at [511, 491] on input "Continue" at bounding box center [519, 491] width 158 height 23
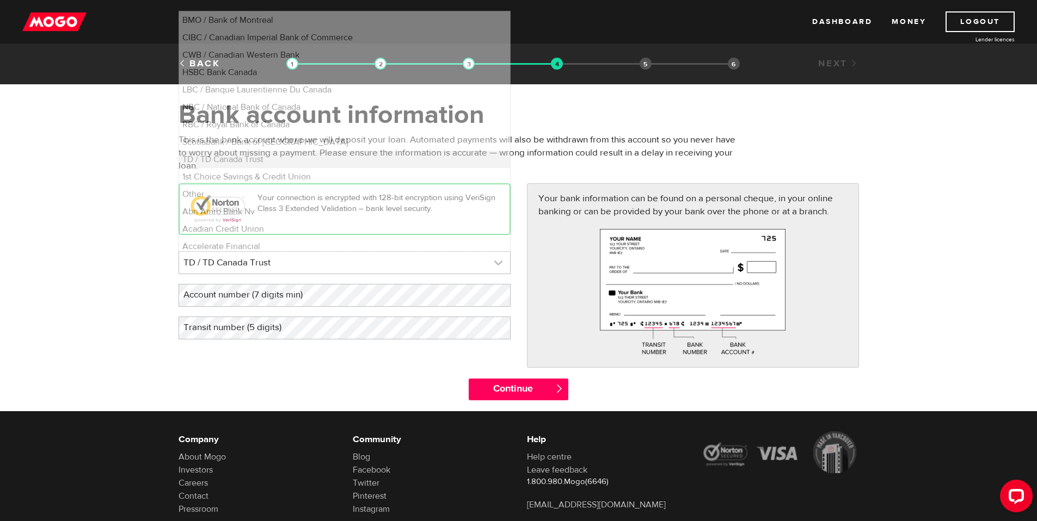
click at [498, 263] on link at bounding box center [344, 263] width 331 height 22
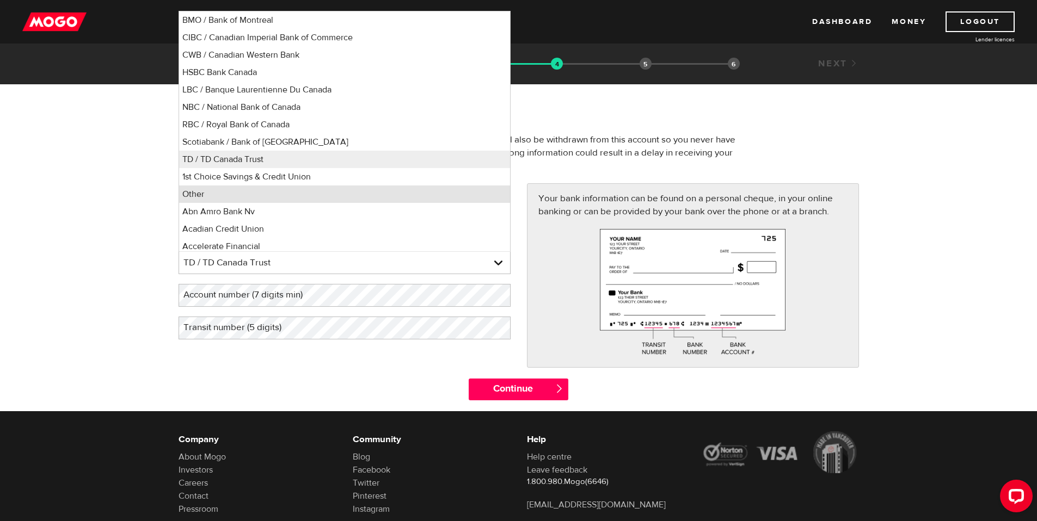
scroll to position [4, 0]
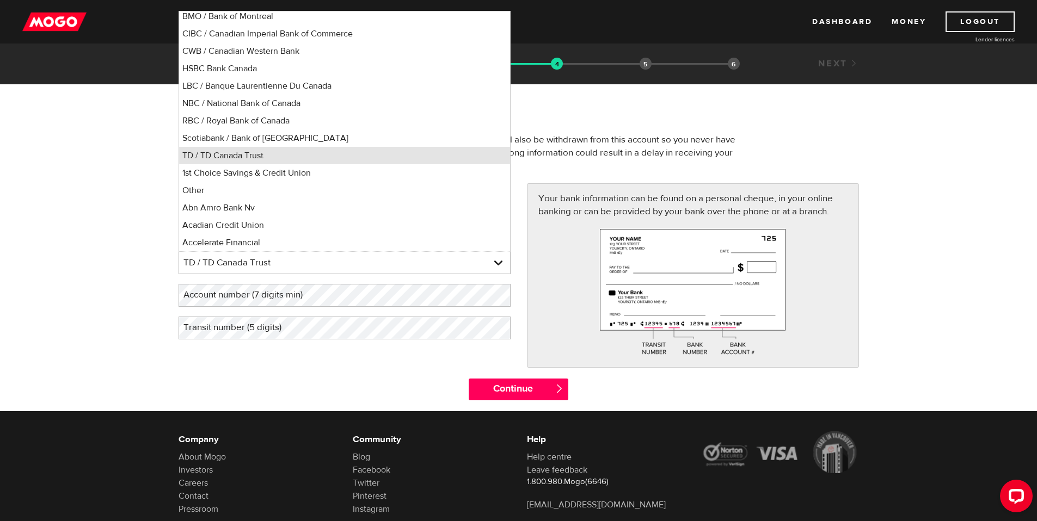
click at [200, 154] on li "TD / TD Canada Trust" at bounding box center [344, 155] width 331 height 17
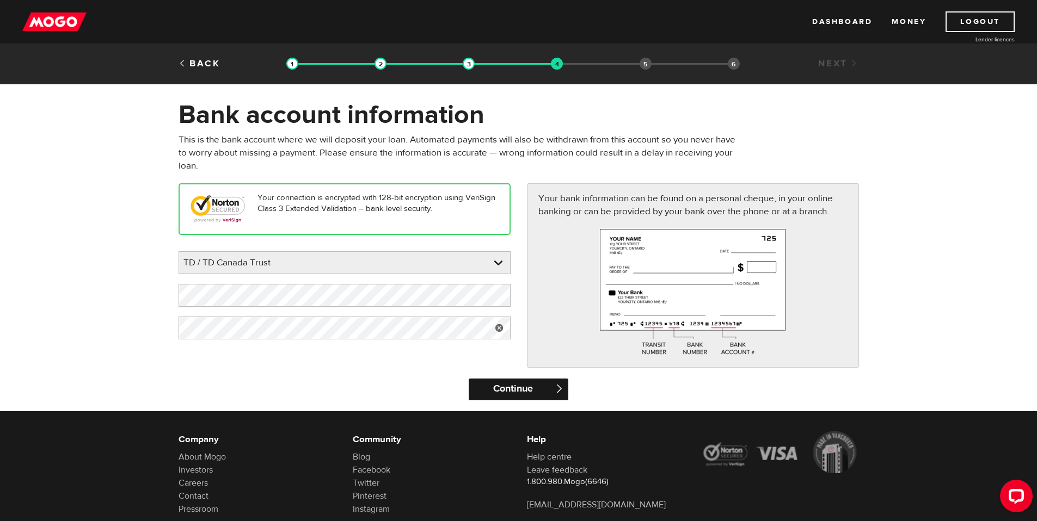
click at [506, 386] on input "Continue" at bounding box center [518, 390] width 100 height 22
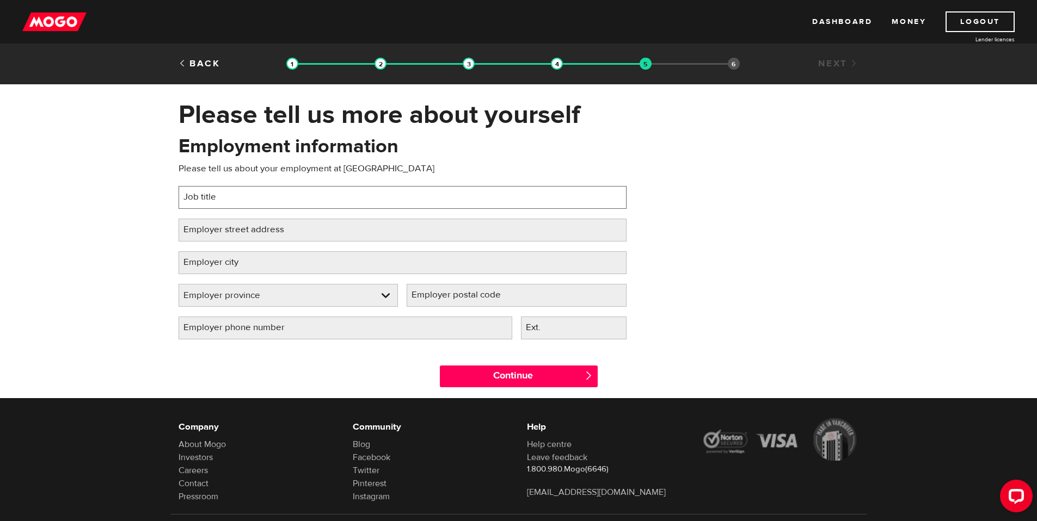
click at [357, 201] on input "Job title" at bounding box center [402, 197] width 448 height 23
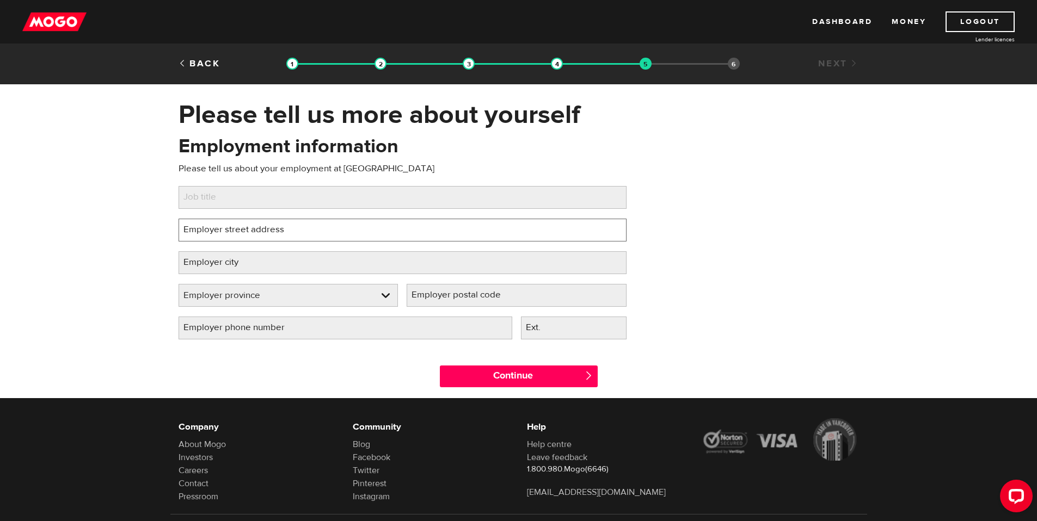
click at [337, 226] on input "Employer street address" at bounding box center [402, 230] width 448 height 23
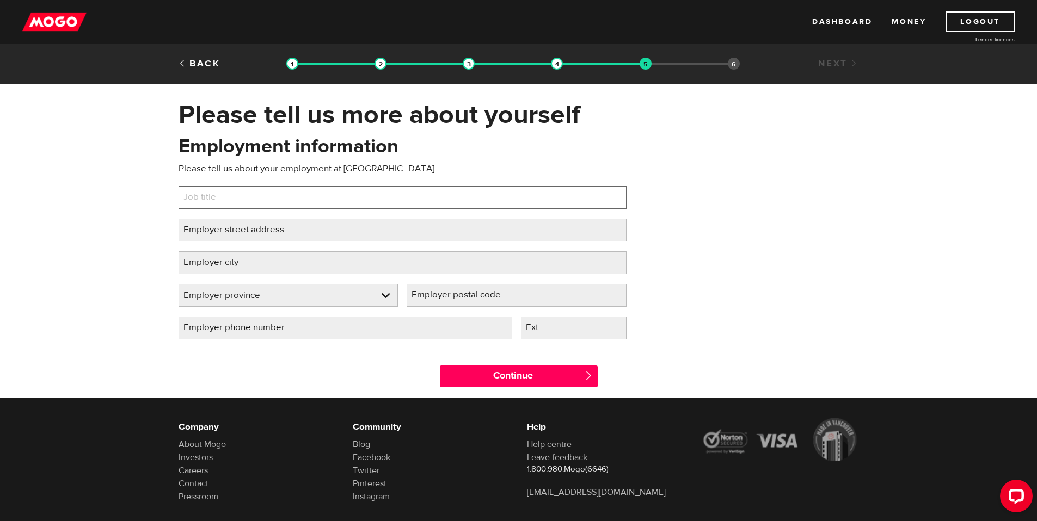
click at [303, 196] on input "Job title" at bounding box center [402, 197] width 448 height 23
type input "Shawarma Palace"
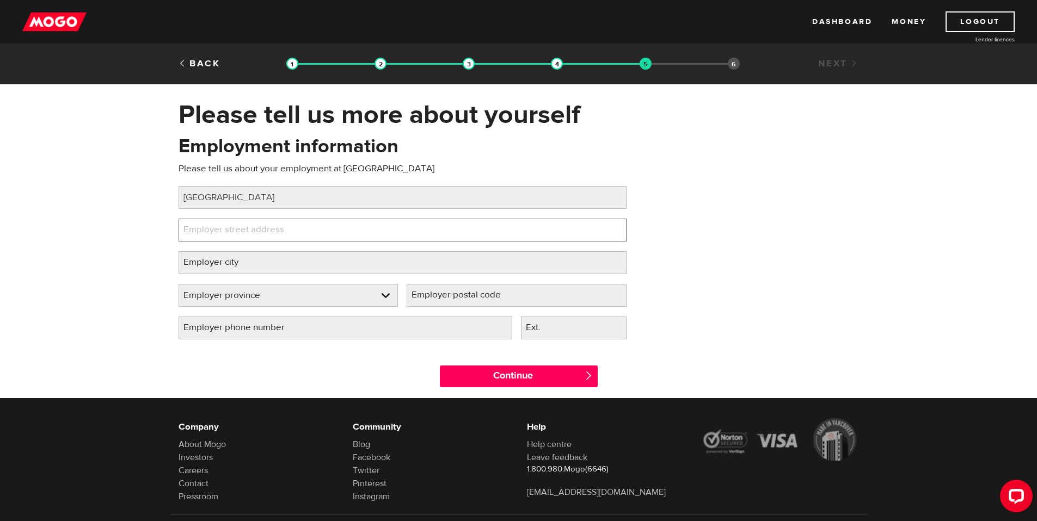
paste input "5208 Falconridge Dr NE"
type input "5208 Falconridge Dr NE"
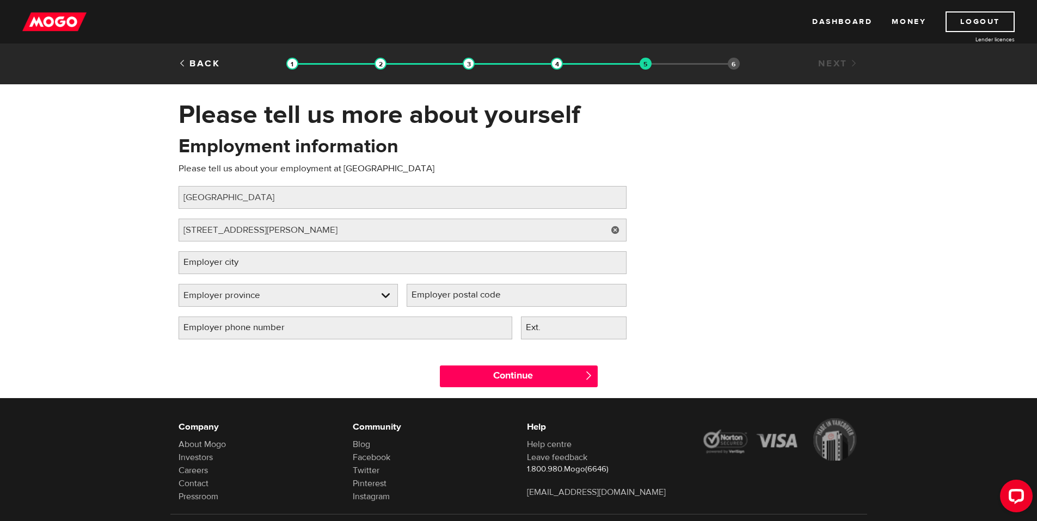
click at [256, 263] on label "Employer city" at bounding box center [219, 262] width 82 height 22
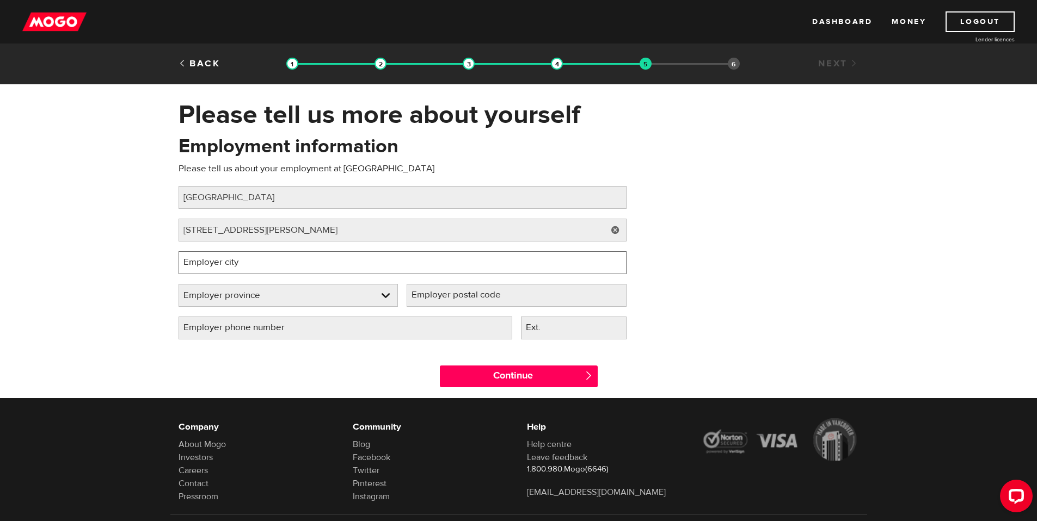
click at [256, 263] on input "Employer city" at bounding box center [402, 262] width 448 height 23
type input "Calgary"
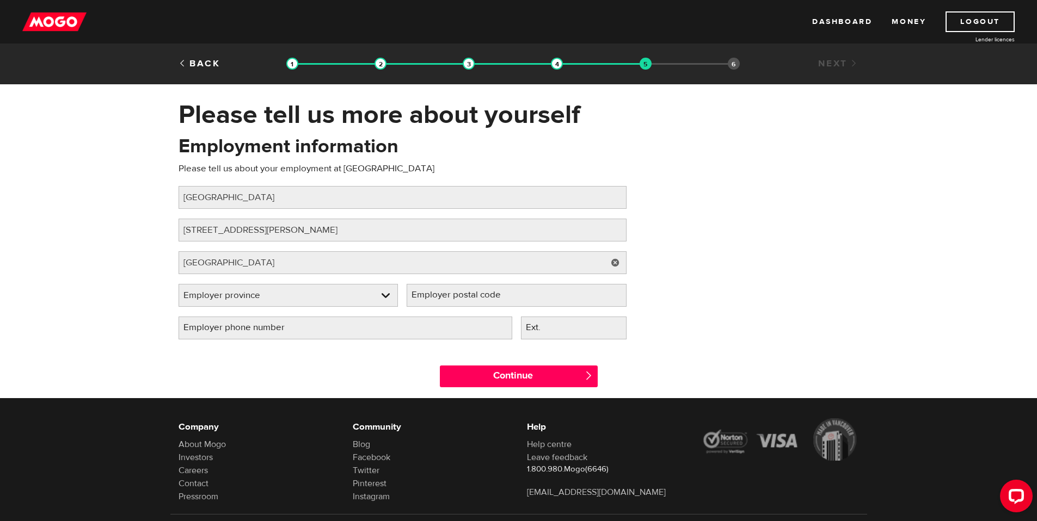
select select "AB"
type input "T3N 0T2"
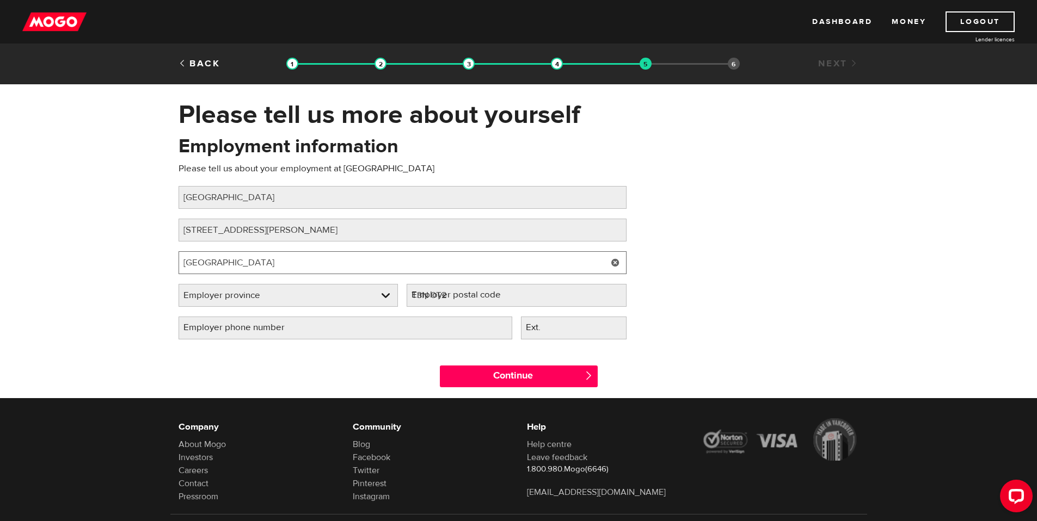
select select "AB"
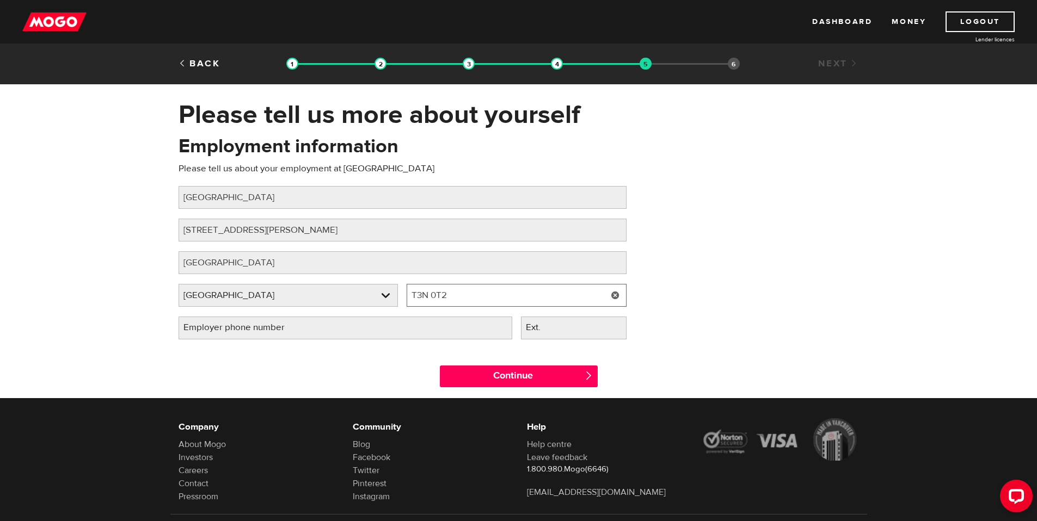
drag, startPoint x: 474, startPoint y: 299, endPoint x: 467, endPoint y: 298, distance: 7.2
click at [467, 298] on input "T3N 0T2" at bounding box center [516, 295] width 220 height 23
click at [615, 295] on link at bounding box center [615, 295] width 22 height 23
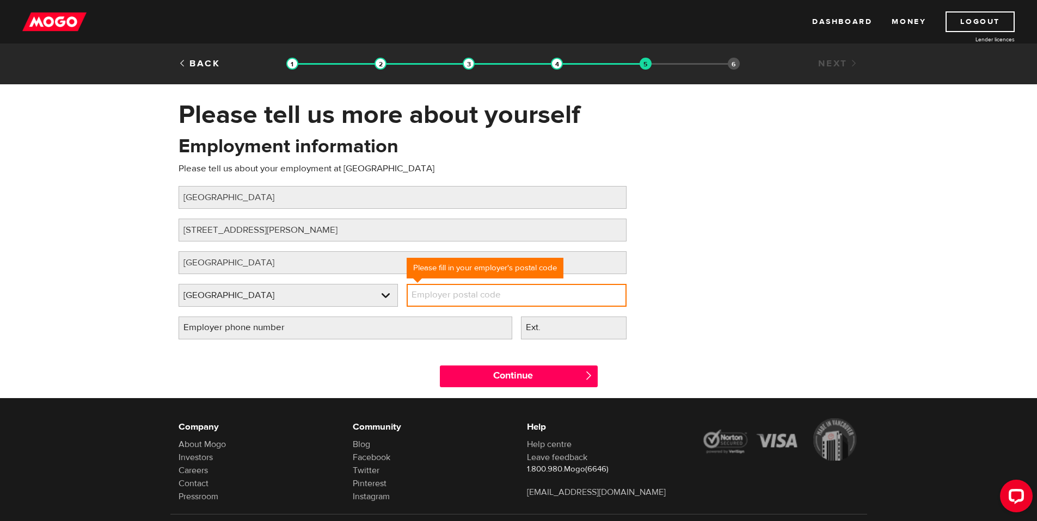
paste input "T3J 3G1"
type input "T3J 3G1"
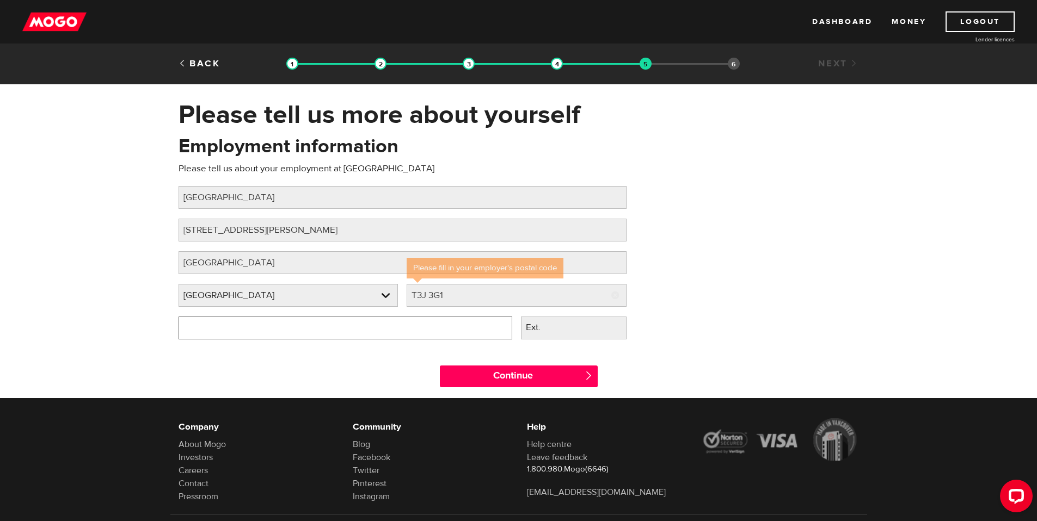
click at [360, 329] on input "Employer phone number" at bounding box center [345, 328] width 334 height 23
type input "(403) 455-5544"
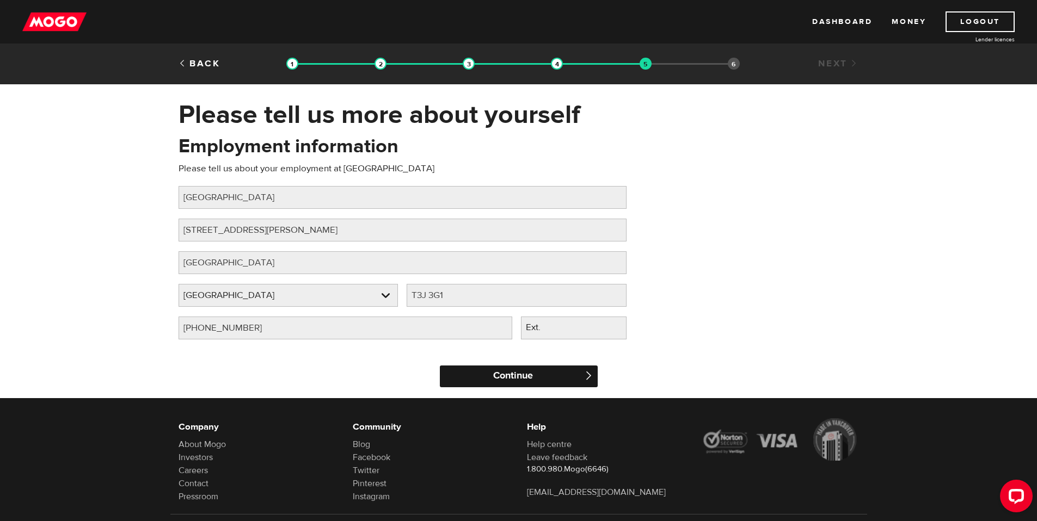
click at [529, 375] on input "Continue" at bounding box center [519, 377] width 158 height 22
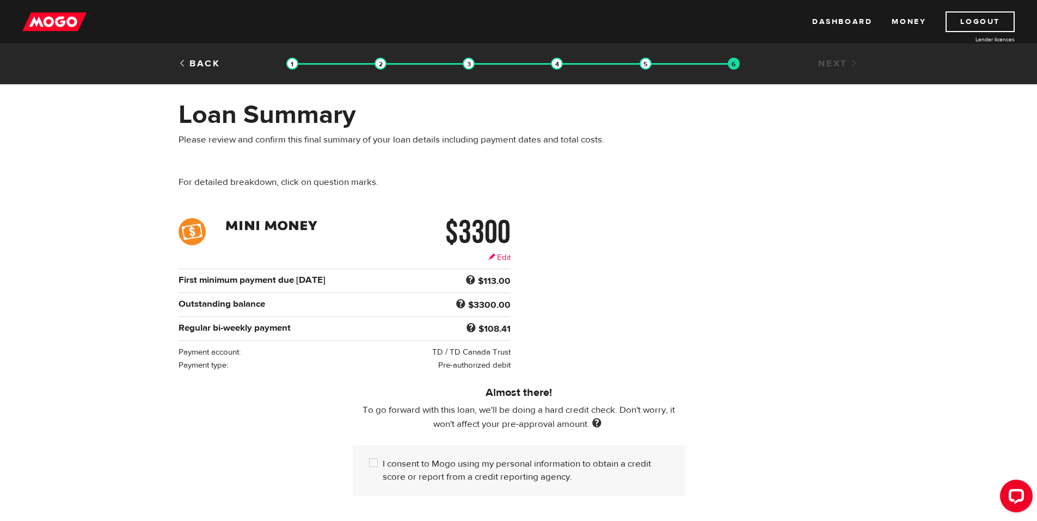
click at [504, 256] on link "Edit" at bounding box center [499, 257] width 22 height 11
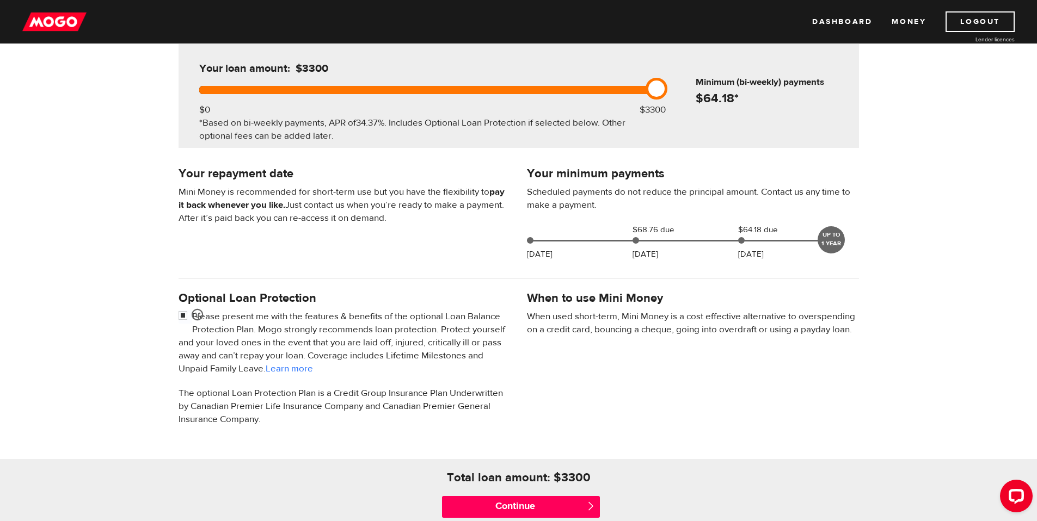
scroll to position [126, 0]
drag, startPoint x: 656, startPoint y: 94, endPoint x: 665, endPoint y: 95, distance: 9.4
click at [665, 95] on link at bounding box center [656, 89] width 22 height 22
click at [651, 97] on div "Your loan amount: $3200 $0 $3300 *Based on bi-weekly payments, APR of 34.37% . …" at bounding box center [425, 97] width 485 height 104
click at [511, 511] on input "Continue" at bounding box center [521, 508] width 158 height 22
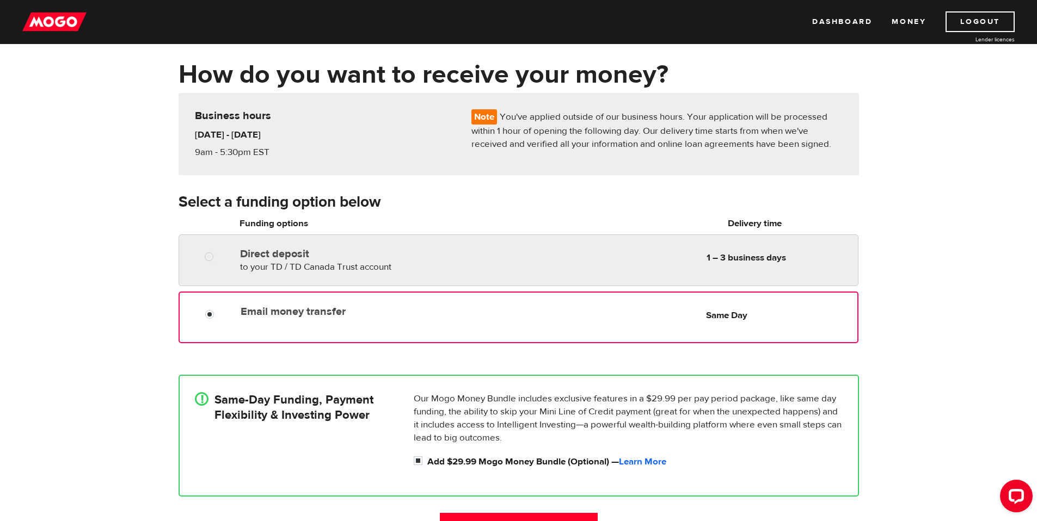
scroll to position [58, 0]
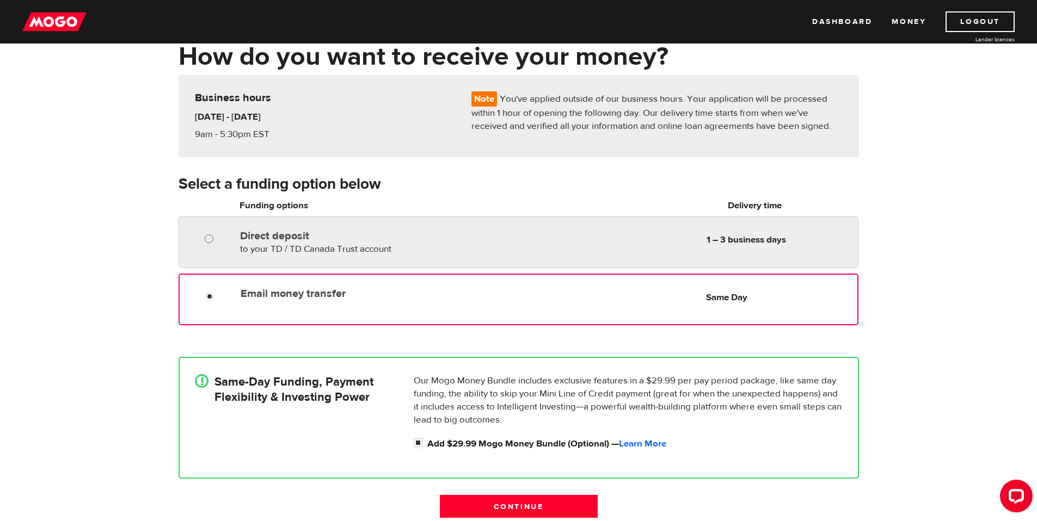
radio input "true"
click at [208, 242] on input "Direct deposit" at bounding box center [212, 240] width 14 height 14
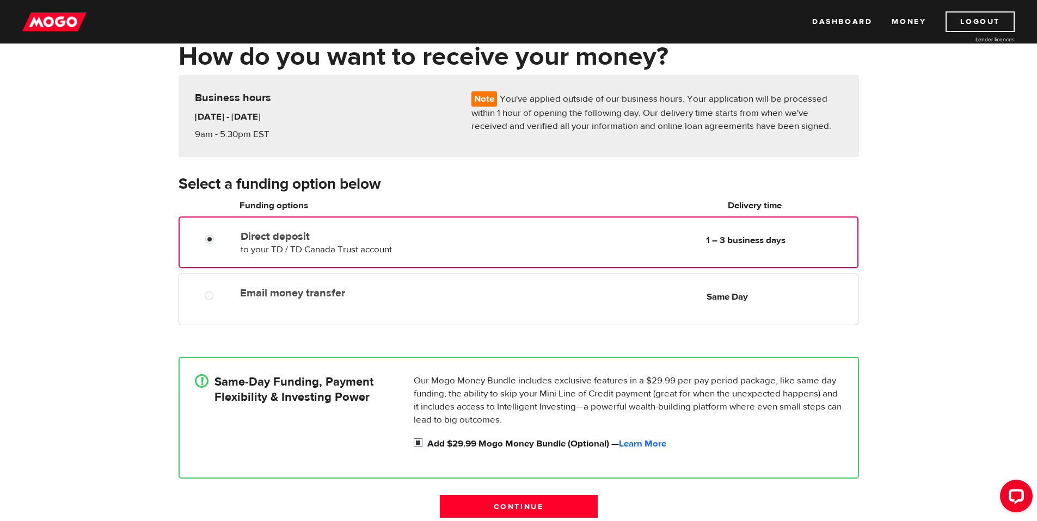
click at [417, 442] on input "Add $29.99 Mogo Money Bundle (Optional) — Learn More" at bounding box center [421, 444] width 14 height 14
checkbox input "false"
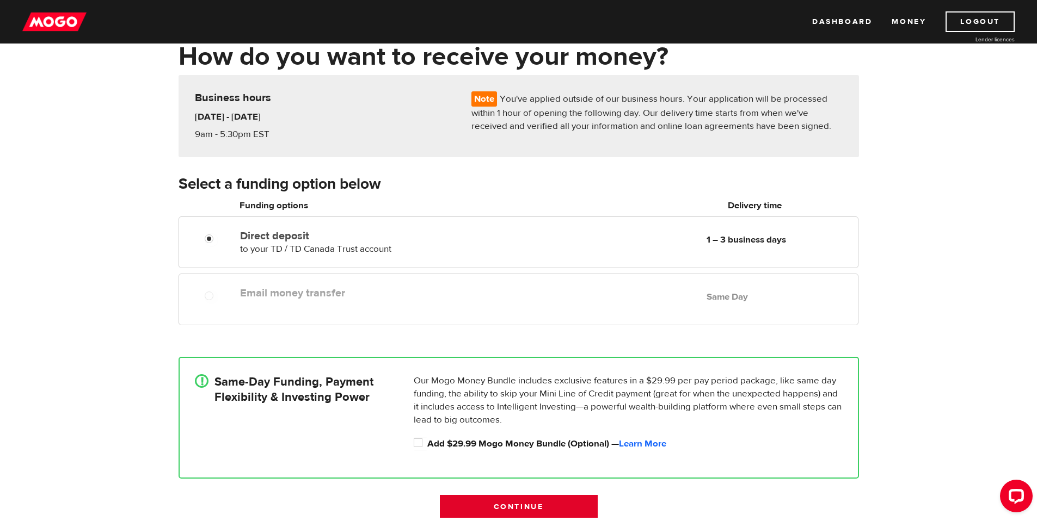
click at [505, 504] on input "Continue" at bounding box center [519, 506] width 158 height 23
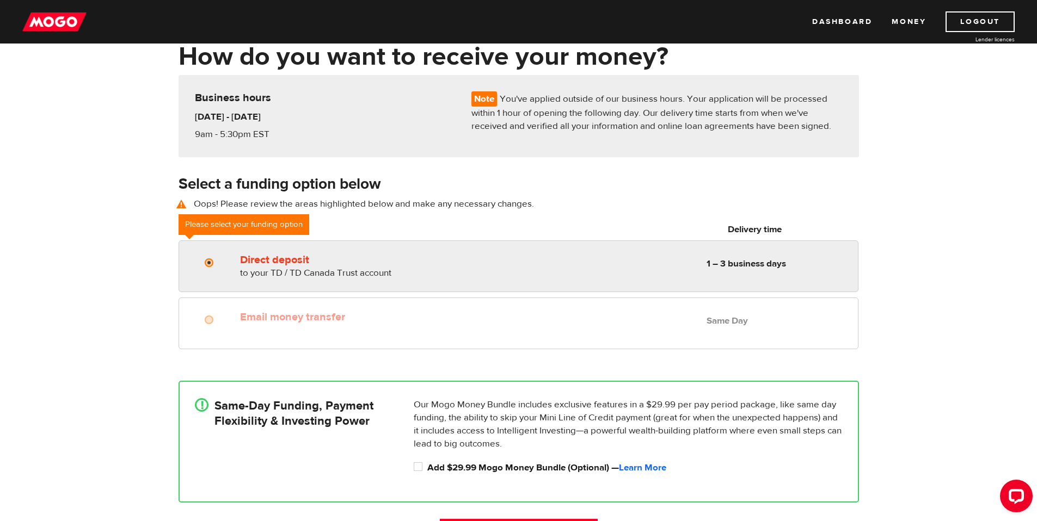
radio input "true"
click at [235, 259] on div at bounding box center [212, 264] width 65 height 14
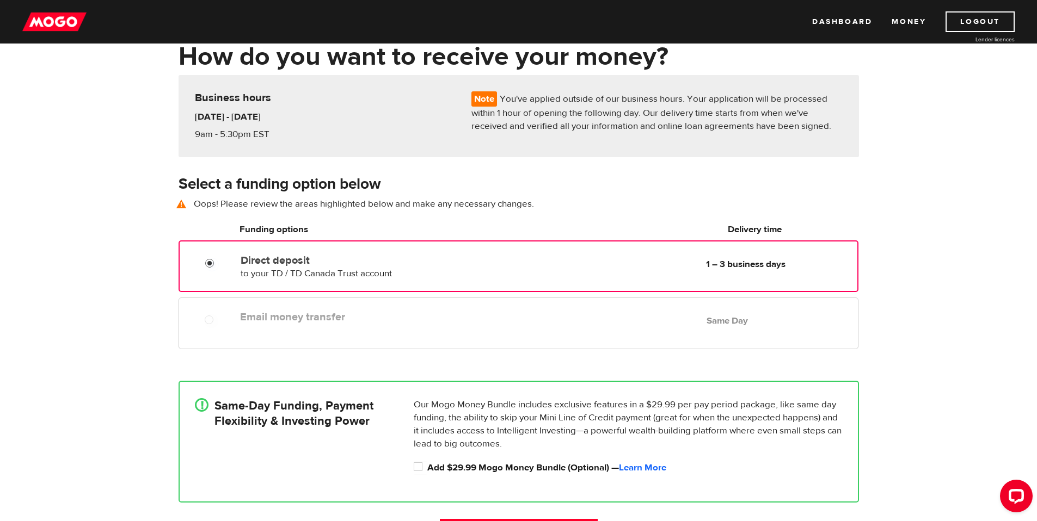
click at [211, 265] on input "Direct deposit" at bounding box center [212, 265] width 14 height 14
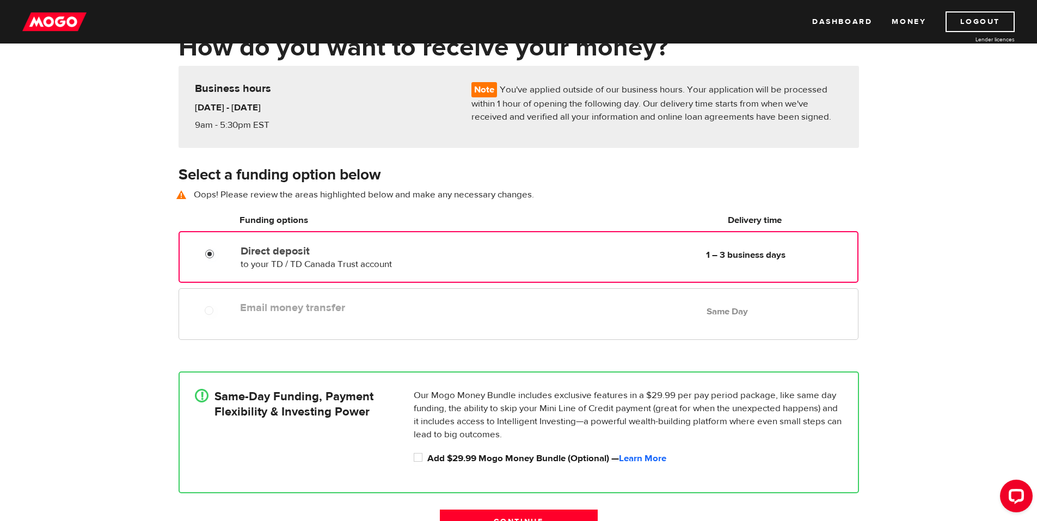
scroll to position [209, 0]
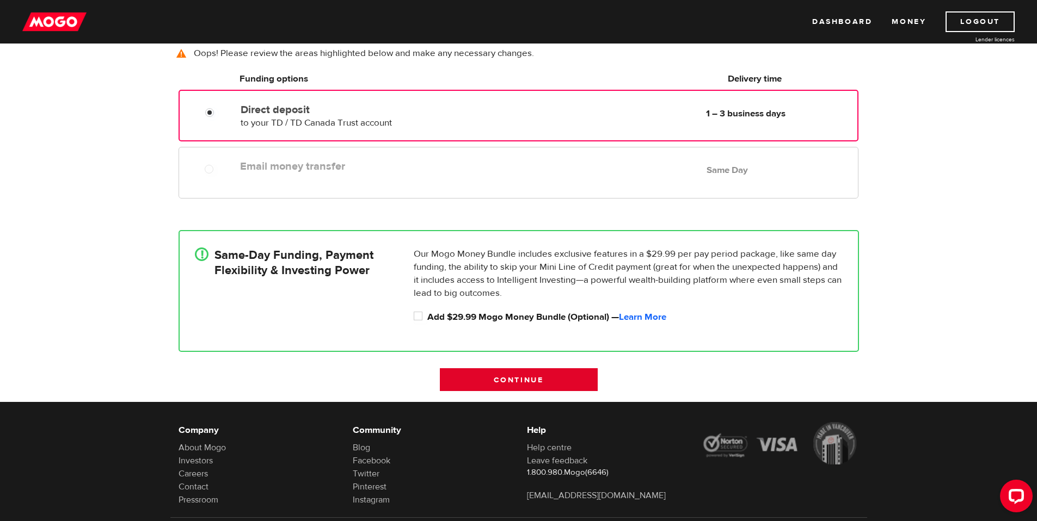
click at [507, 379] on input "Continue" at bounding box center [519, 379] width 158 height 23
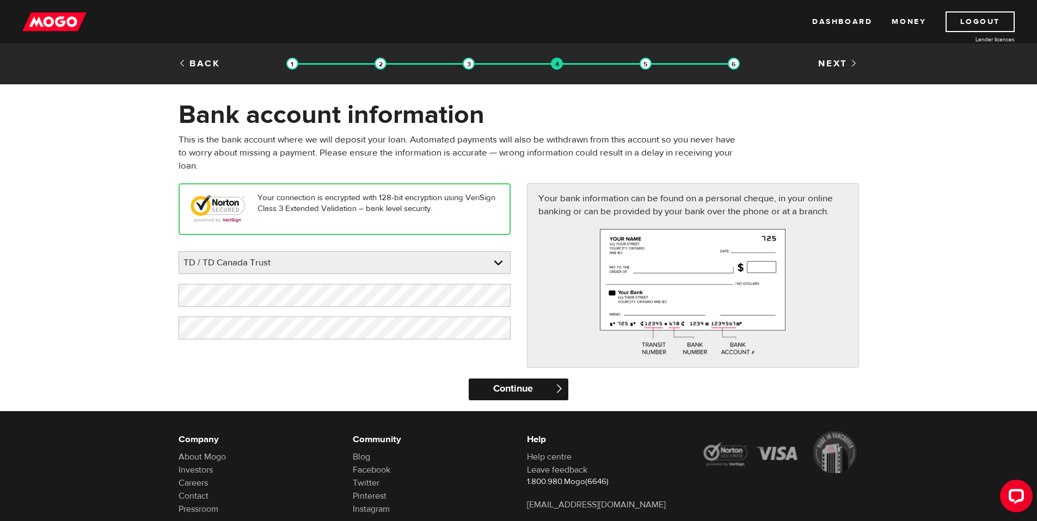
click at [517, 388] on input "Continue" at bounding box center [518, 390] width 100 height 22
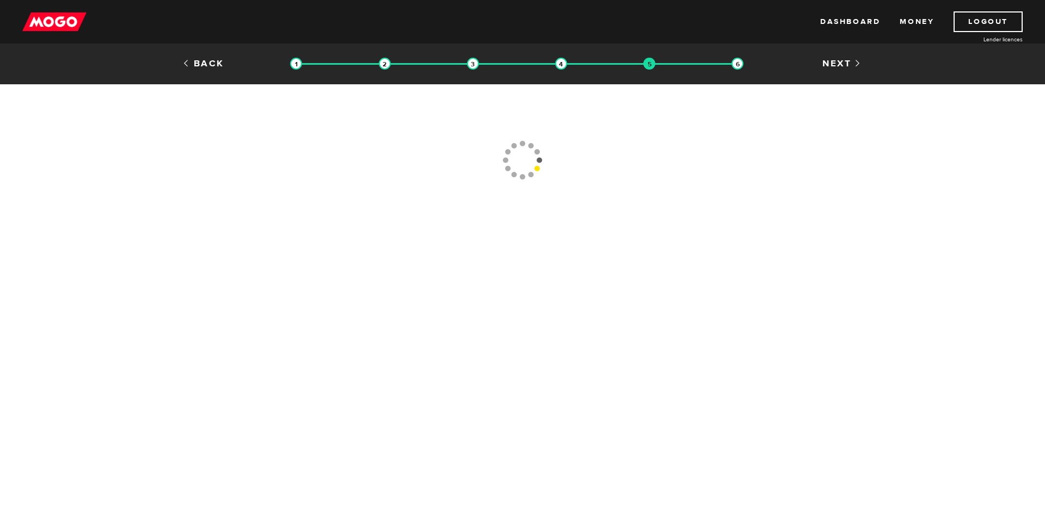
type input "(403) 455-5544"
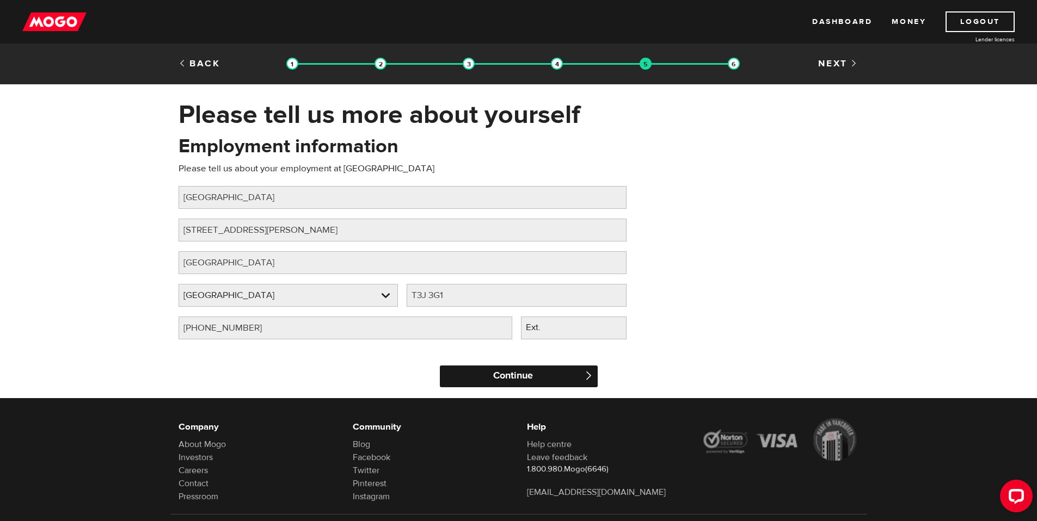
click at [506, 375] on input "Continue" at bounding box center [519, 377] width 158 height 22
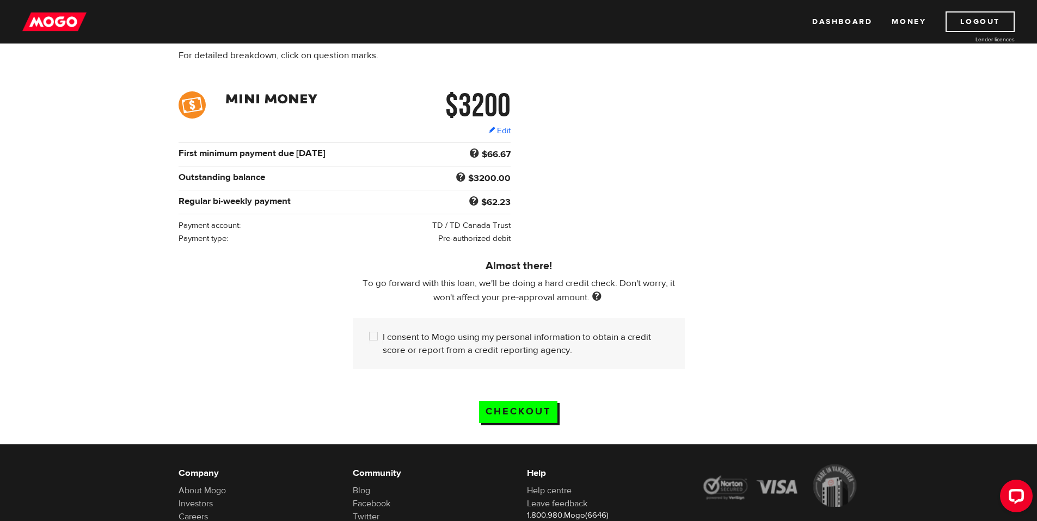
scroll to position [155, 0]
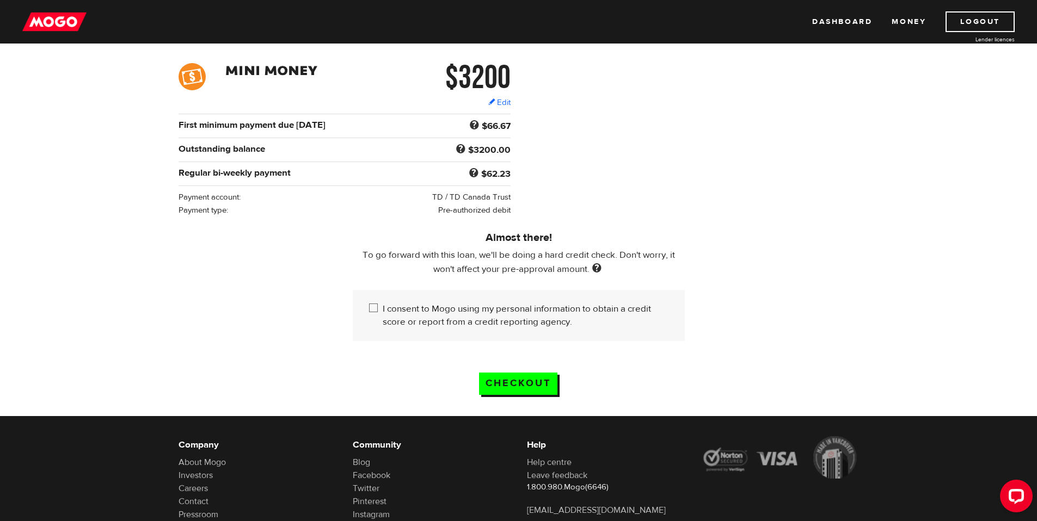
click at [372, 312] on input "I consent to Mogo using my personal information to obtain a credit score or rep…" at bounding box center [376, 310] width 14 height 14
checkbox input "true"
click at [509, 385] on input "Checkout" at bounding box center [518, 384] width 78 height 22
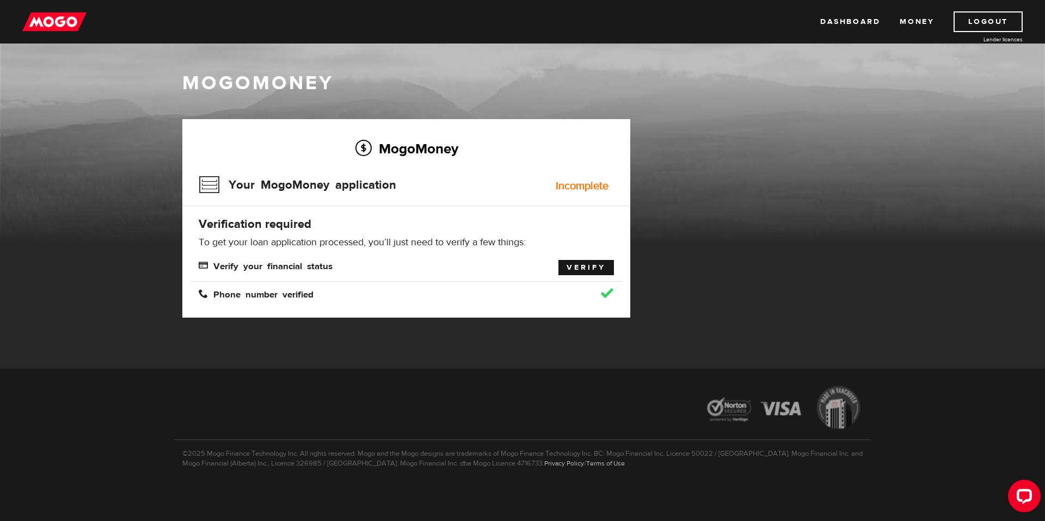
click at [582, 267] on link "Verify" at bounding box center [585, 267] width 55 height 15
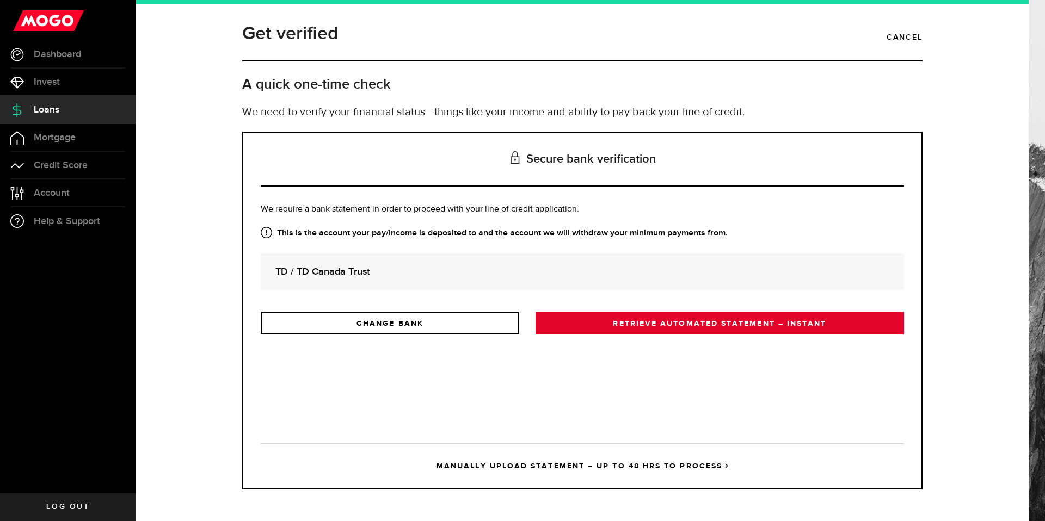
click at [648, 322] on link "RETRIEVE AUTOMATED STATEMENT – INSTANT" at bounding box center [719, 323] width 368 height 23
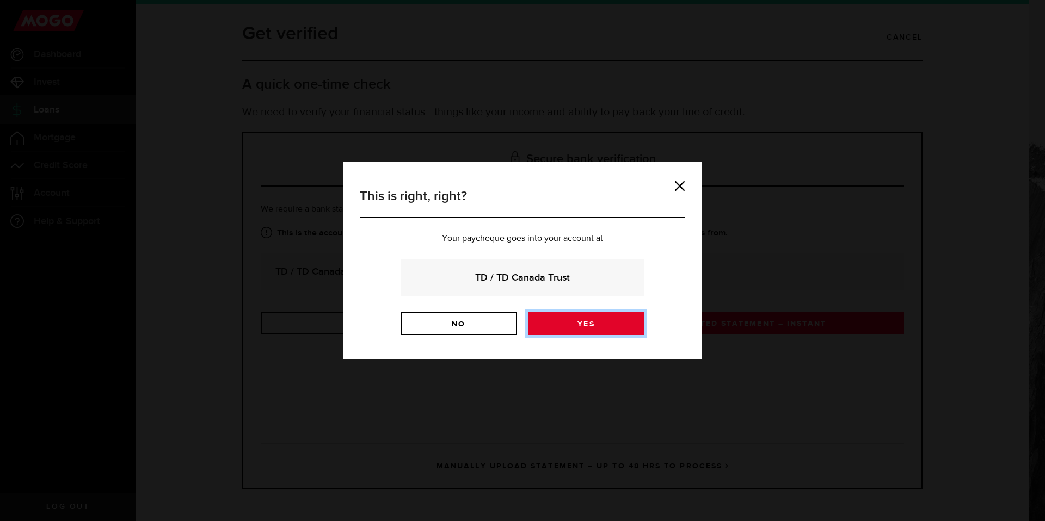
click at [559, 323] on link "Yes" at bounding box center [586, 323] width 116 height 23
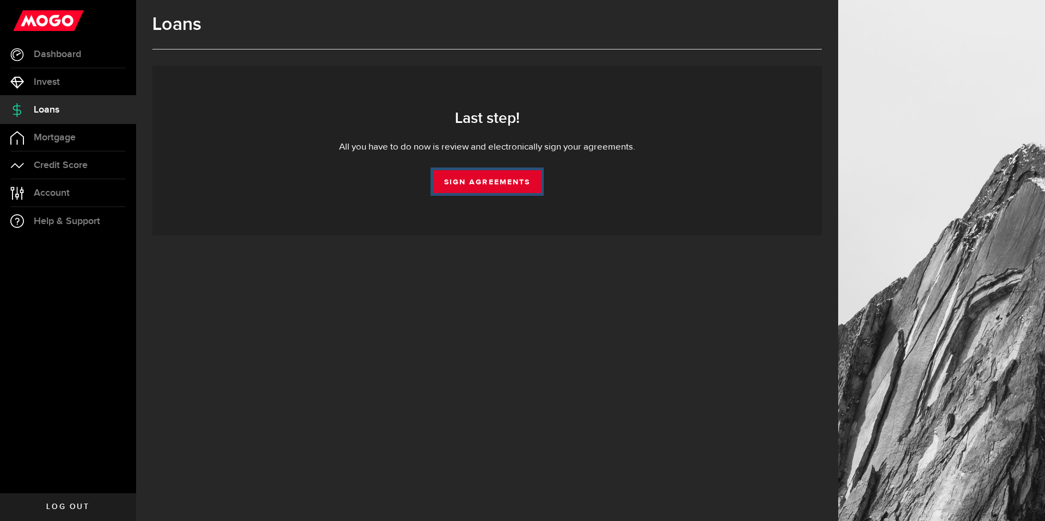
click at [479, 181] on link "Sign Agreements" at bounding box center [487, 181] width 108 height 23
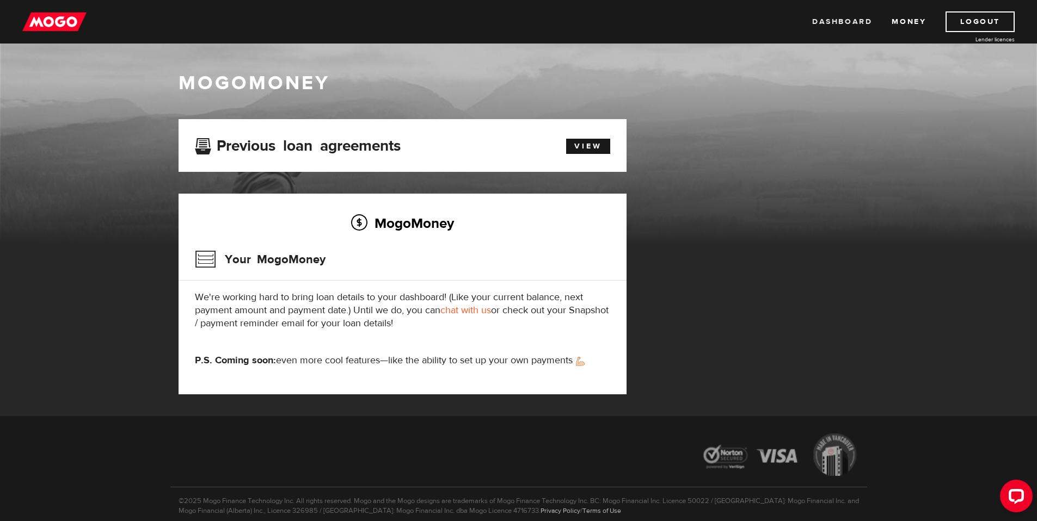
click at [829, 20] on link "Dashboard" at bounding box center [842, 21] width 60 height 21
click at [49, 24] on img at bounding box center [54, 21] width 64 height 21
click at [582, 147] on link "View" at bounding box center [588, 146] width 44 height 15
